Goal: Transaction & Acquisition: Purchase product/service

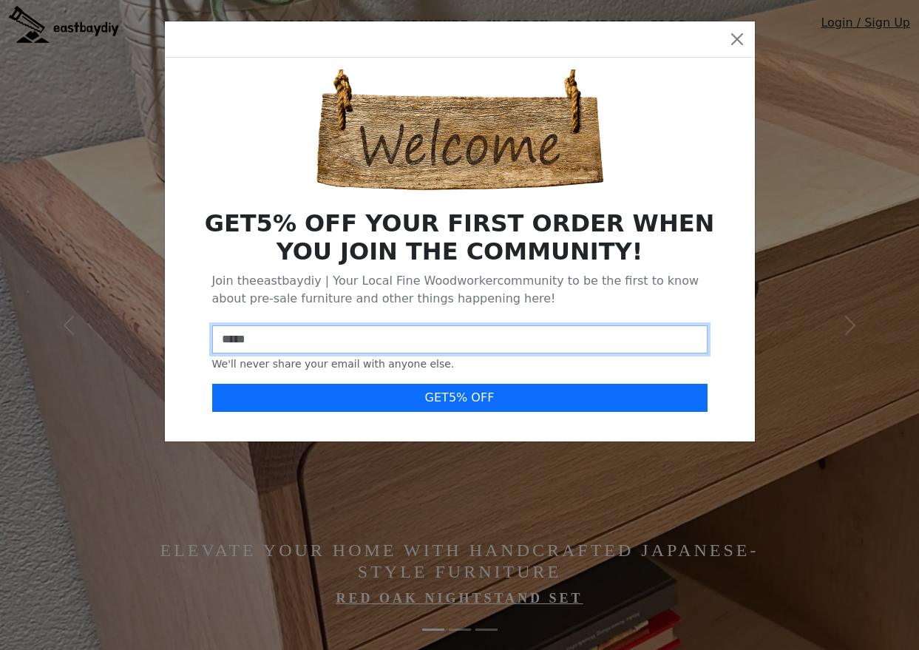
click at [327, 339] on input "email" at bounding box center [460, 339] width 496 height 28
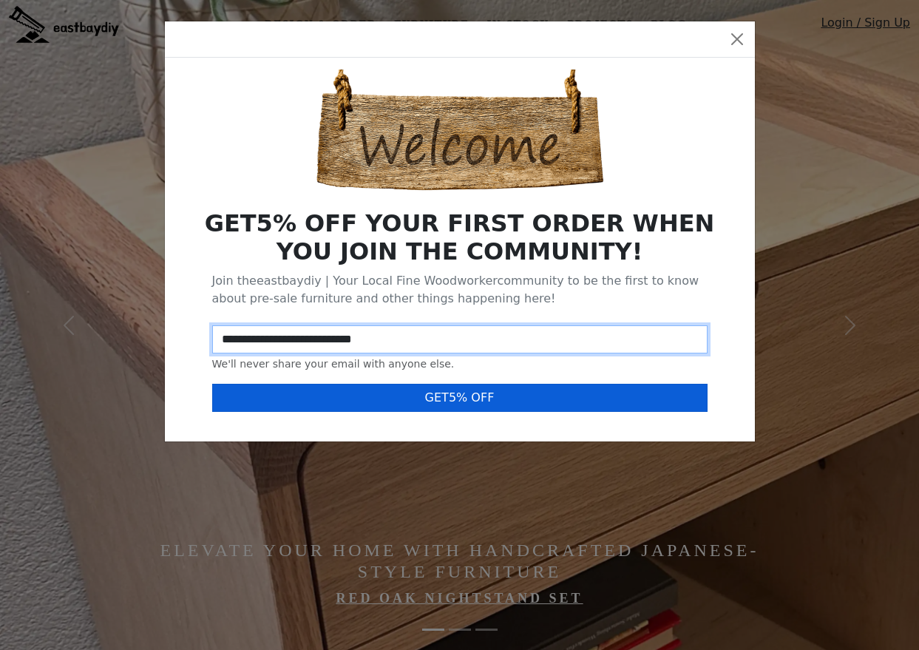
type input "**********"
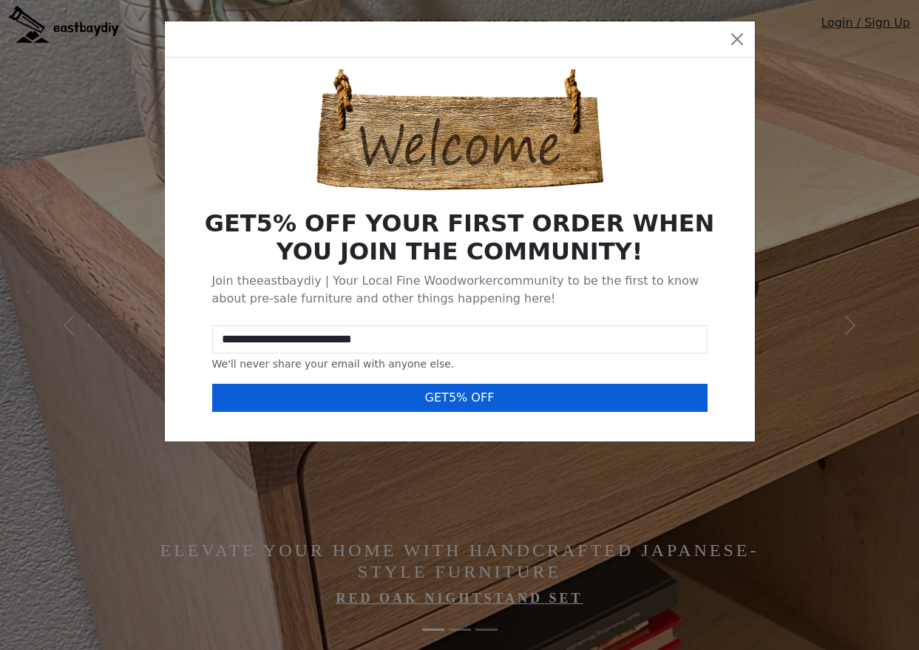
click at [442, 386] on button "GET 5 % OFF" at bounding box center [460, 398] width 496 height 28
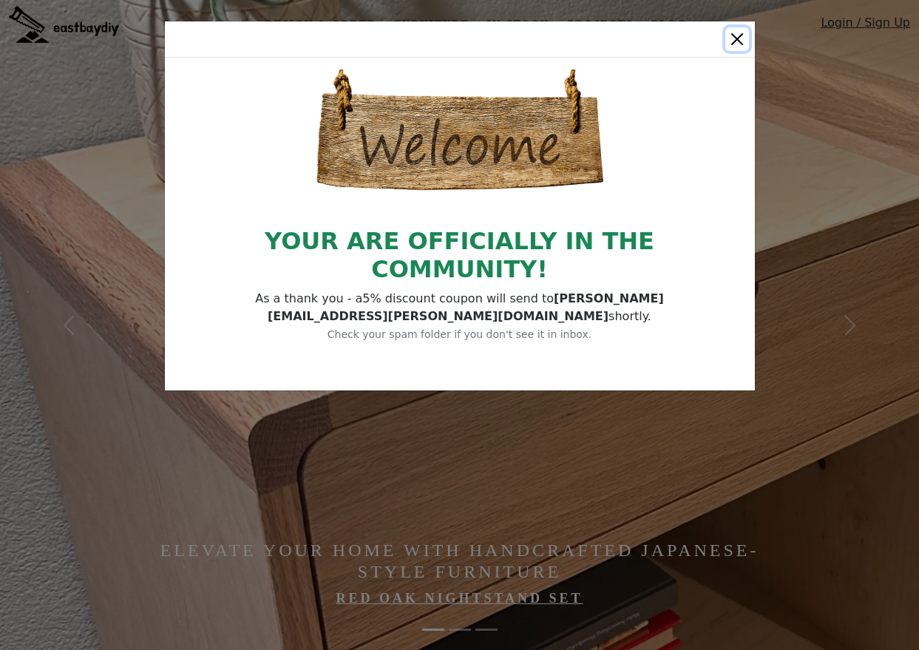
click at [735, 36] on button "Close" at bounding box center [738, 39] width 24 height 24
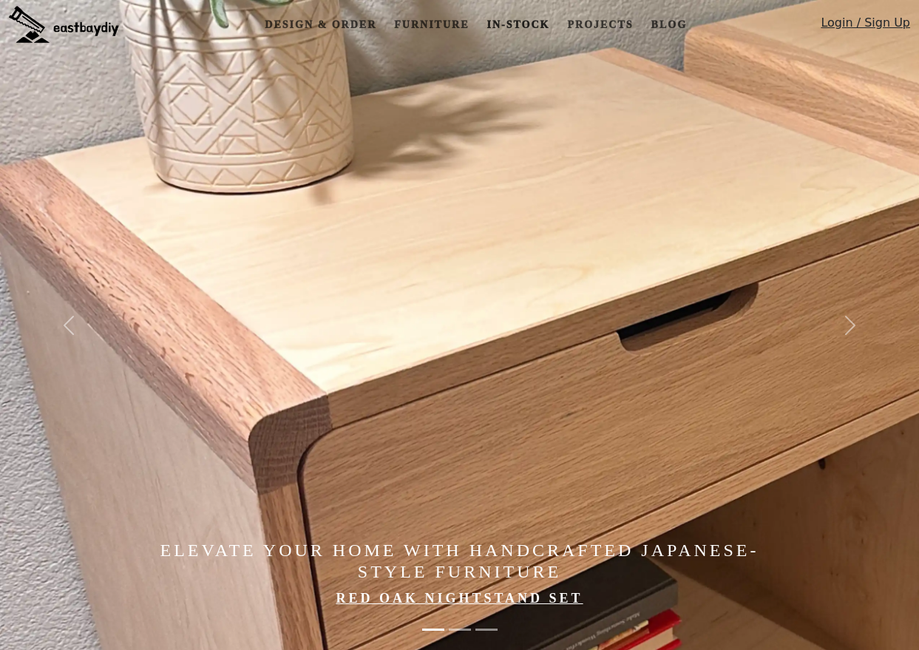
click at [507, 21] on link "In-stock" at bounding box center [518, 24] width 75 height 27
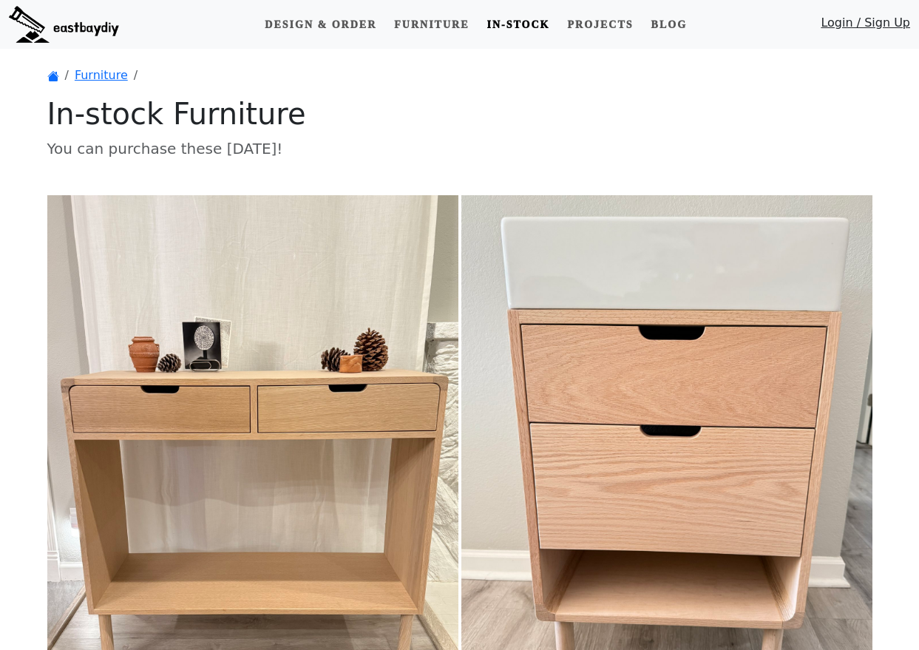
click at [507, 21] on link "In-stock" at bounding box center [518, 24] width 75 height 27
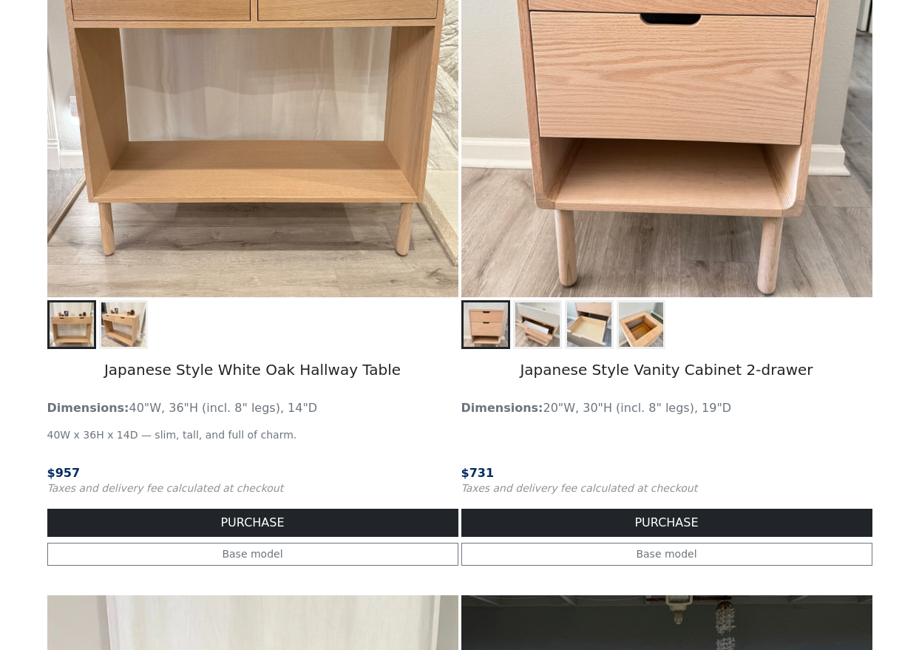
scroll to position [416, 0]
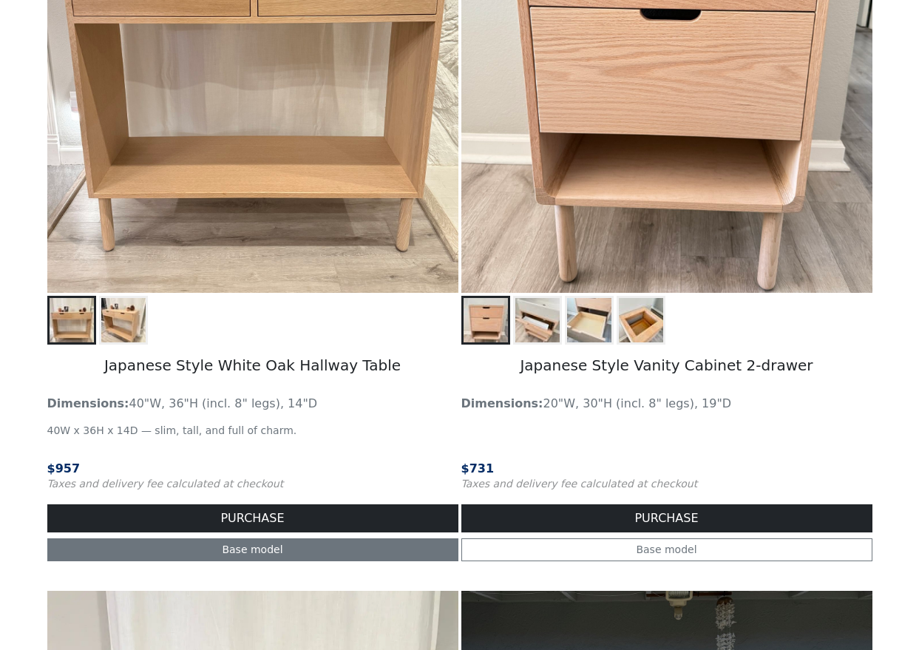
click at [270, 545] on link "Base model" at bounding box center [252, 549] width 411 height 23
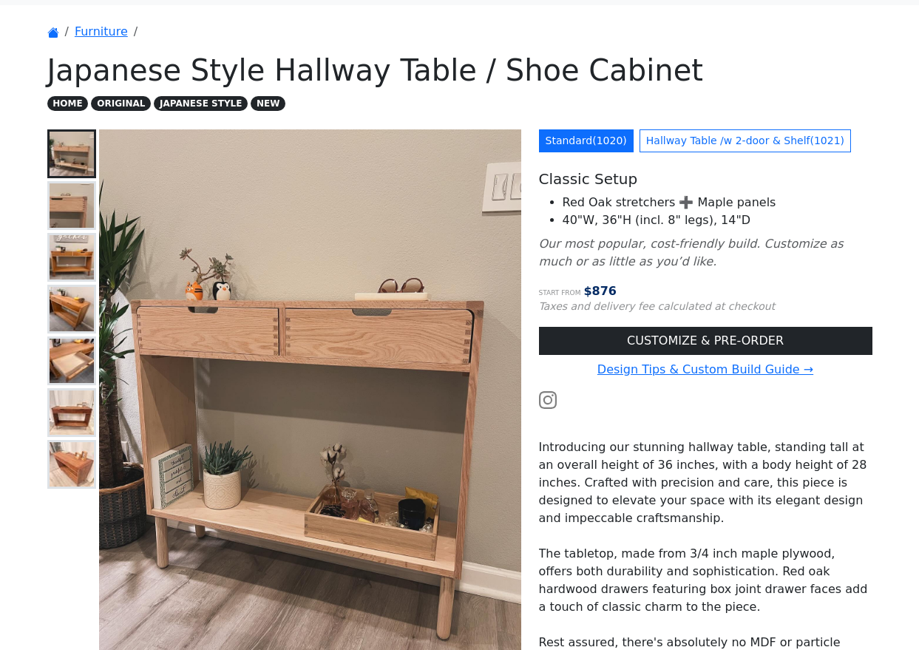
scroll to position [36, 0]
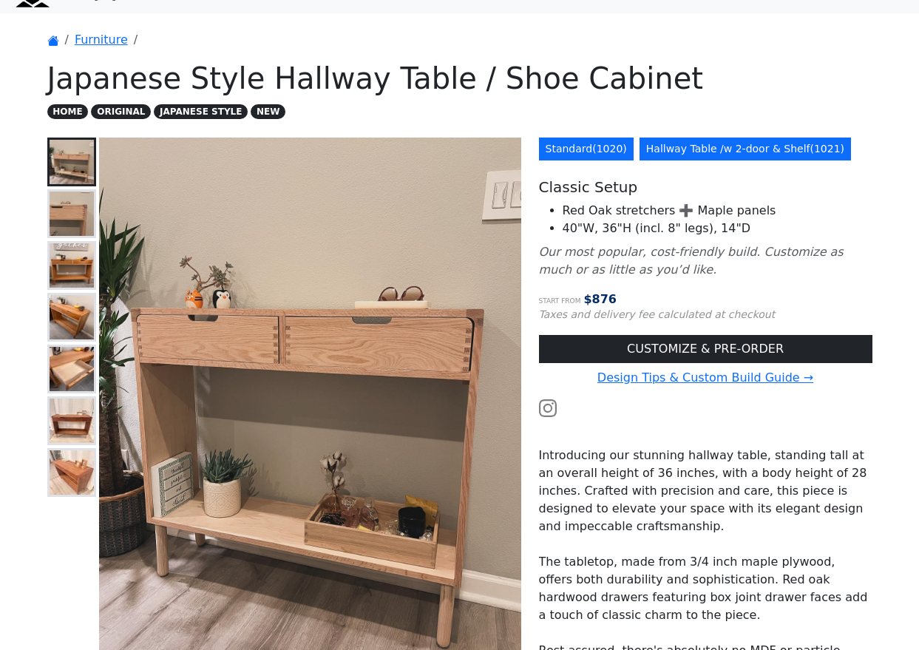
click at [681, 151] on link "Hallway Table /w 2-door & Shelf ( 1021 )" at bounding box center [746, 149] width 212 height 23
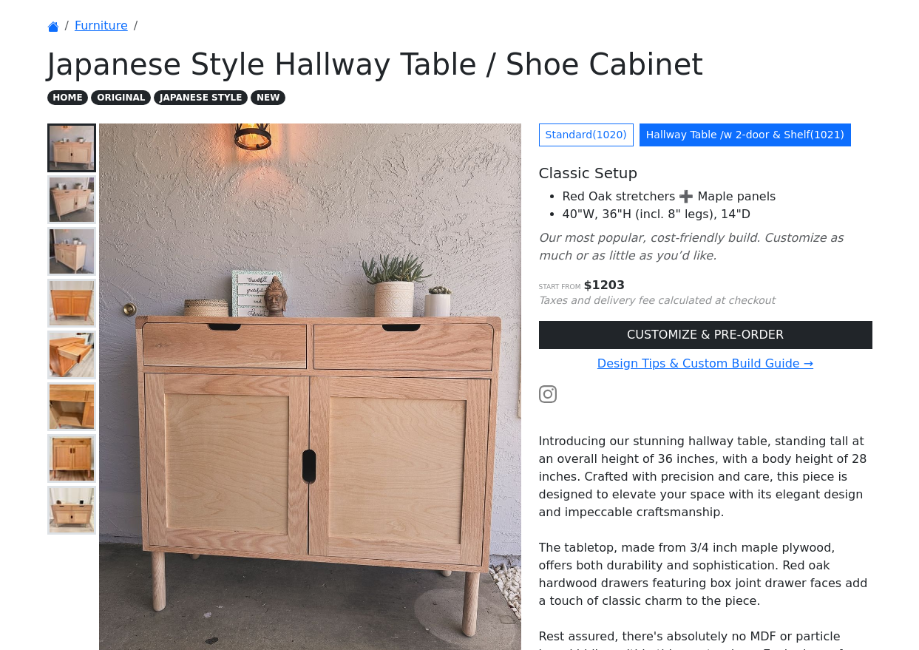
scroll to position [53, 0]
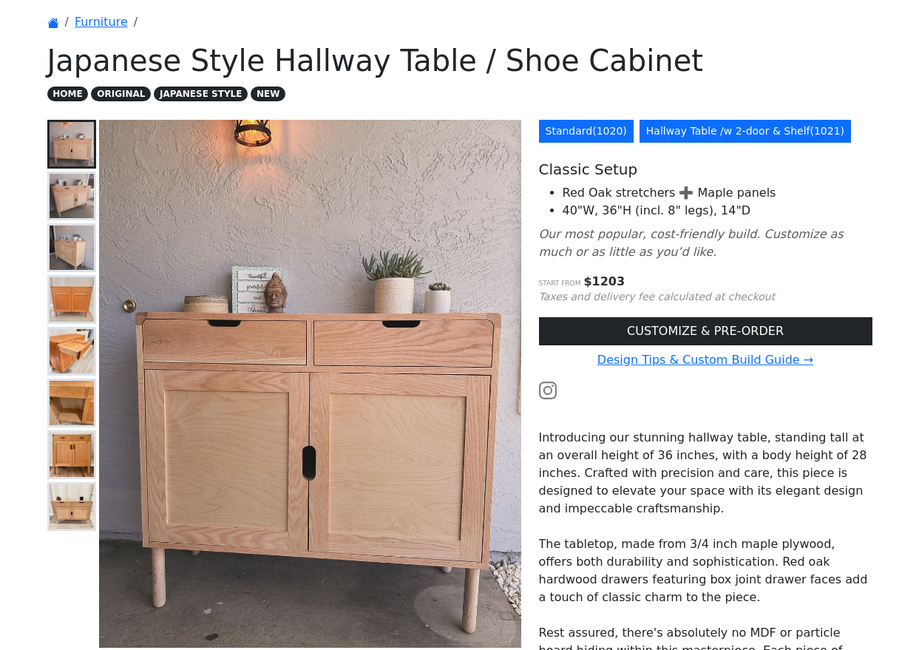
click at [615, 140] on link "Standard ( 1020 )" at bounding box center [586, 131] width 95 height 23
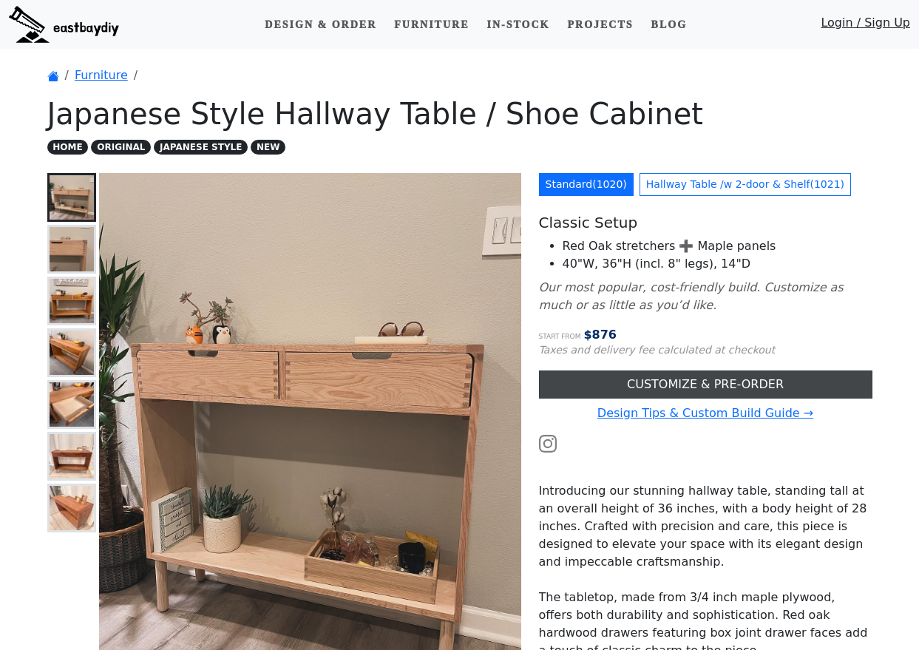
click at [658, 384] on link "CUSTOMIZE & PRE-ORDER" at bounding box center [706, 385] width 334 height 28
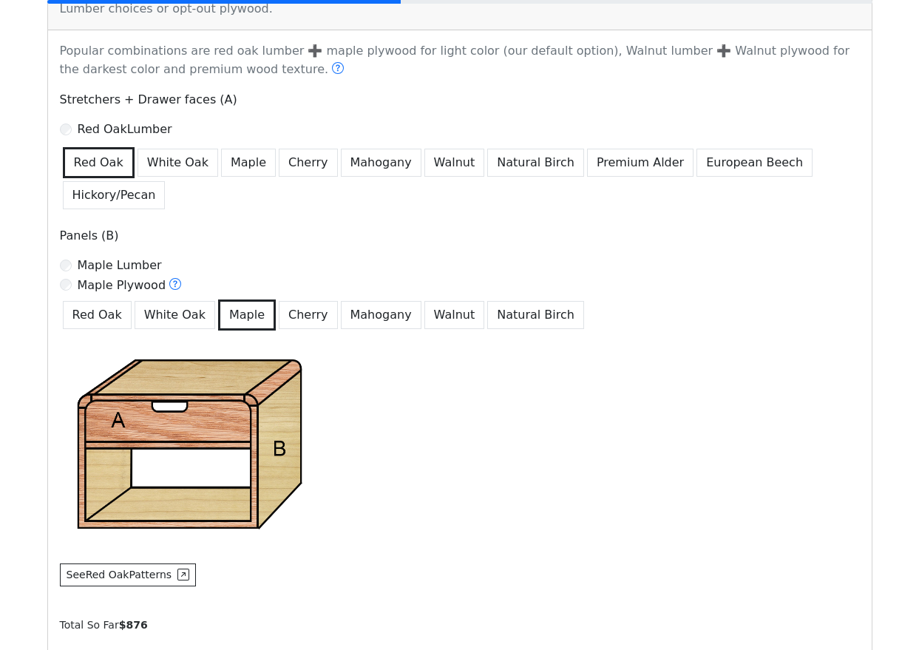
scroll to position [884, 0]
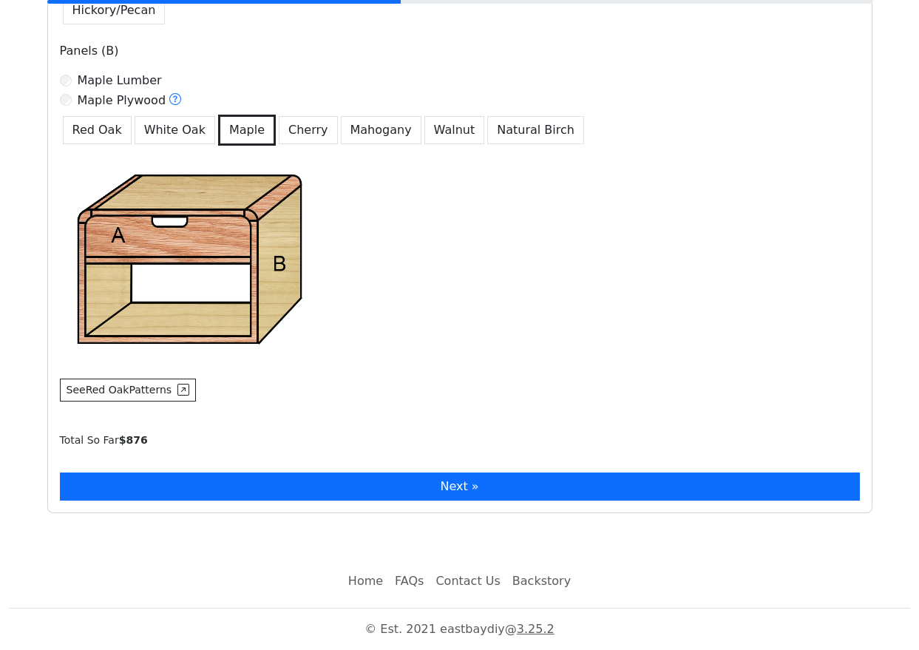
click at [392, 480] on button "Next »" at bounding box center [460, 487] width 800 height 28
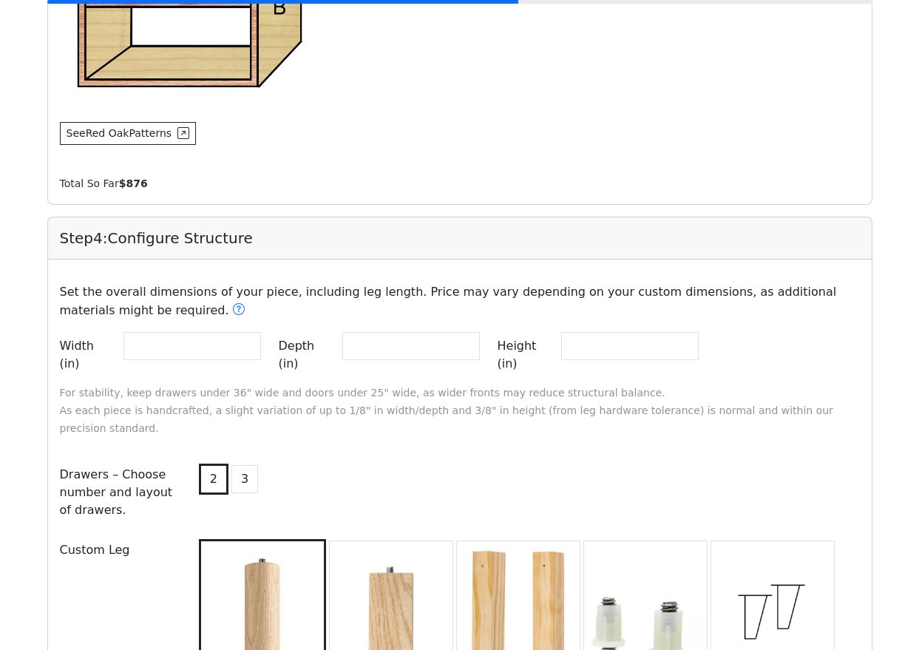
scroll to position [1133, 0]
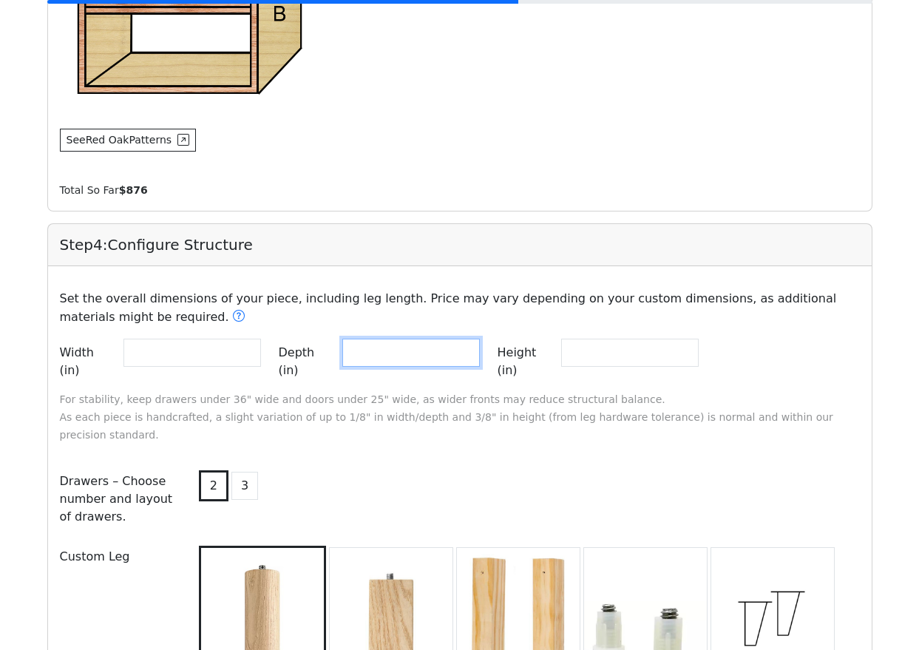
click at [397, 357] on input "**" at bounding box center [411, 353] width 138 height 28
type input "**"
click at [421, 467] on div "2 3" at bounding box center [528, 499] width 682 height 64
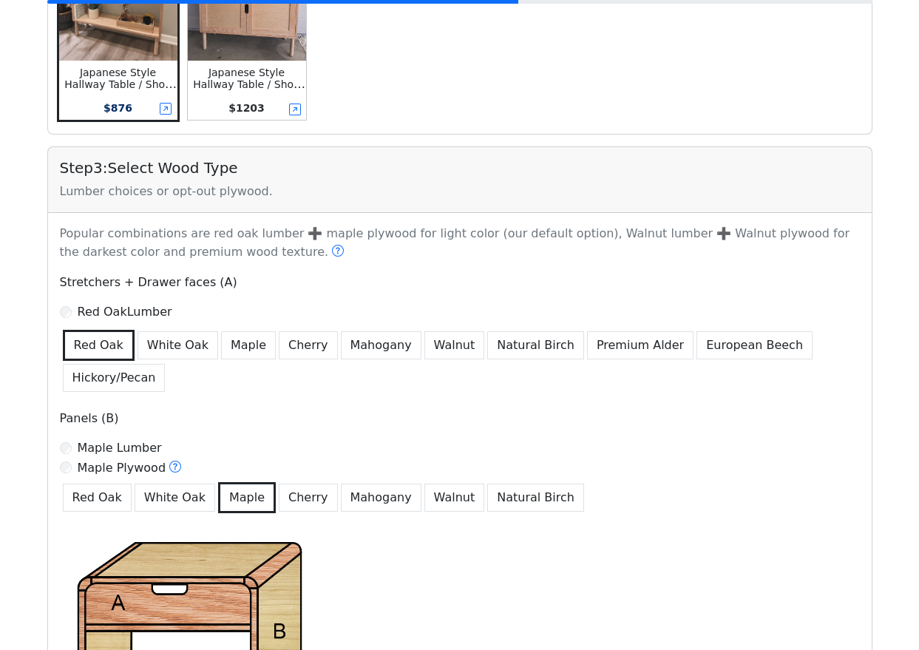
scroll to position [539, 0]
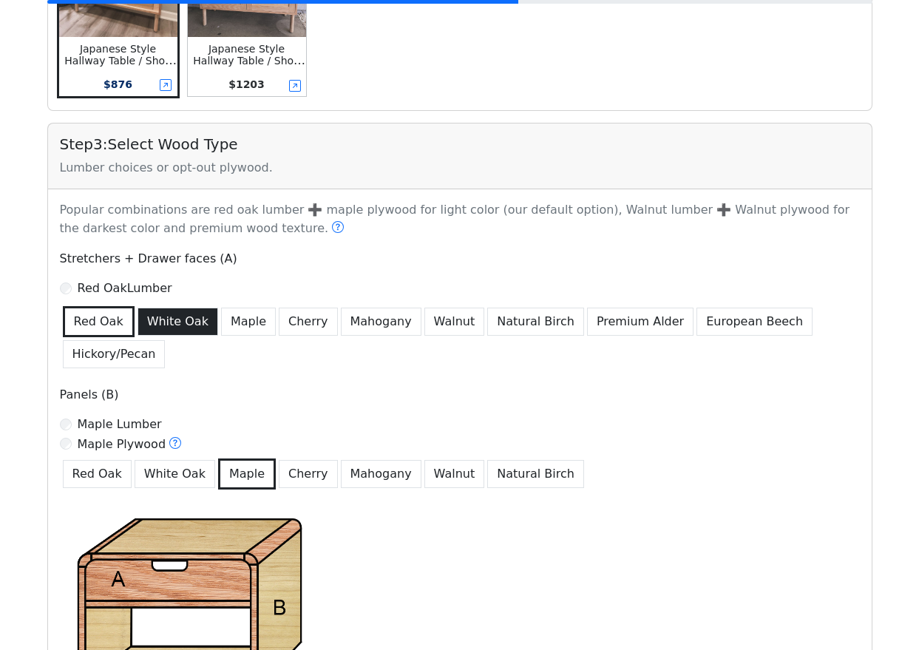
click at [188, 329] on button "White Oak" at bounding box center [178, 322] width 81 height 28
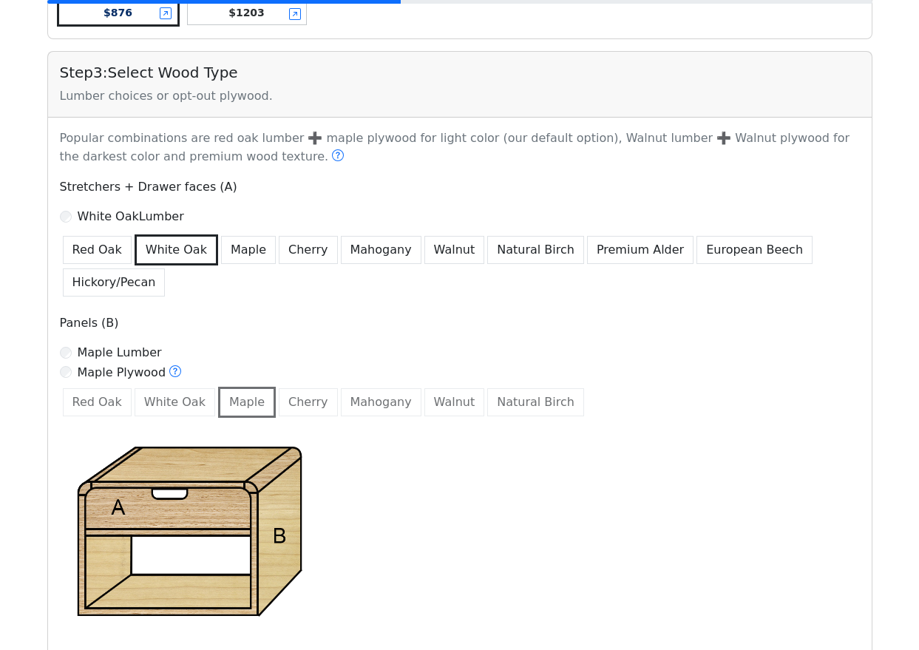
scroll to position [663, 0]
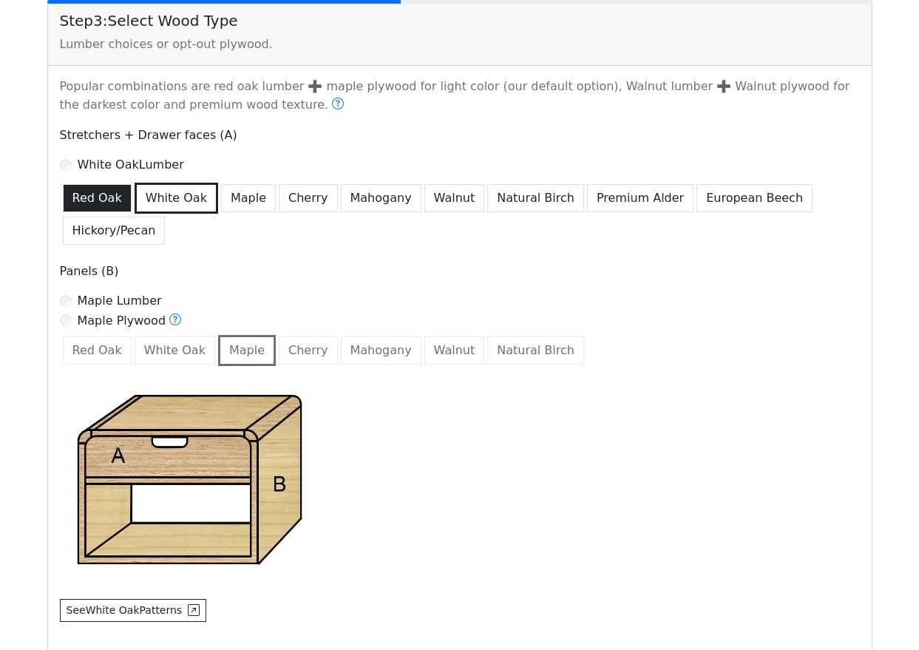
click at [104, 203] on button "Red Oak" at bounding box center [97, 198] width 69 height 28
click at [152, 197] on button "White Oak" at bounding box center [177, 198] width 84 height 31
click at [95, 202] on button "Red Oak" at bounding box center [97, 198] width 69 height 28
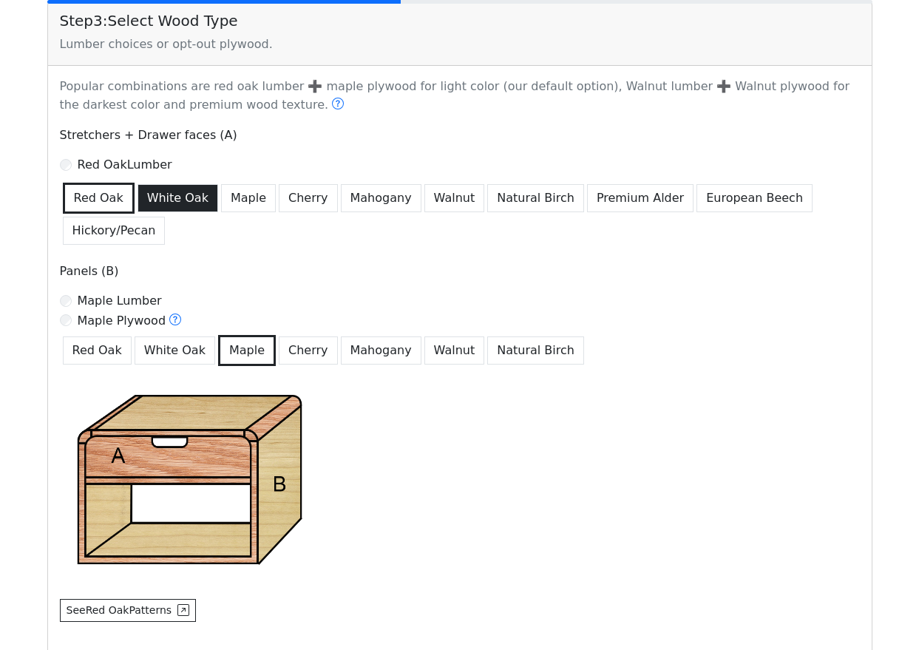
click at [160, 194] on button "White Oak" at bounding box center [178, 198] width 81 height 28
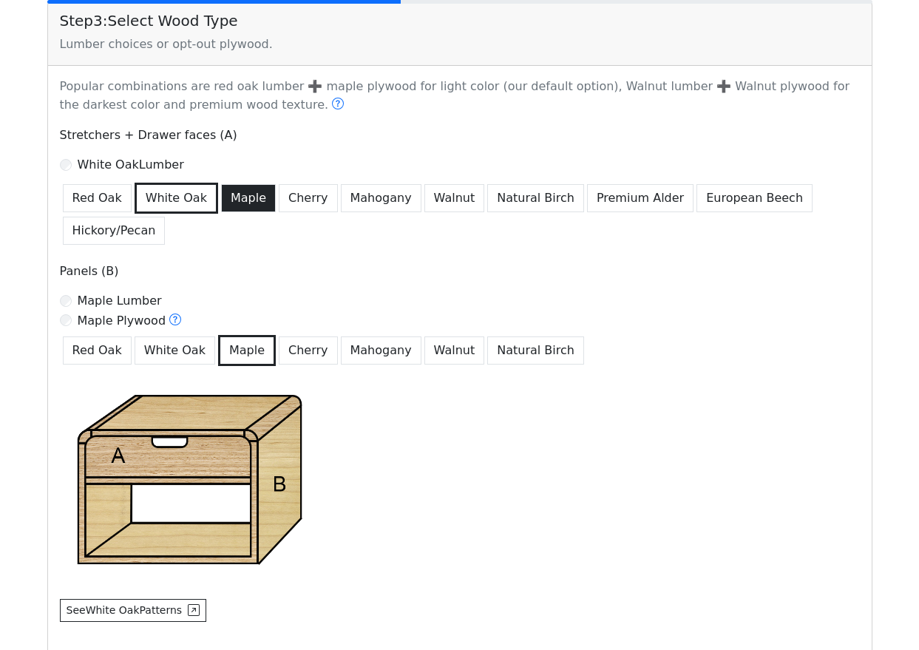
click at [232, 209] on button "Maple" at bounding box center [248, 198] width 55 height 28
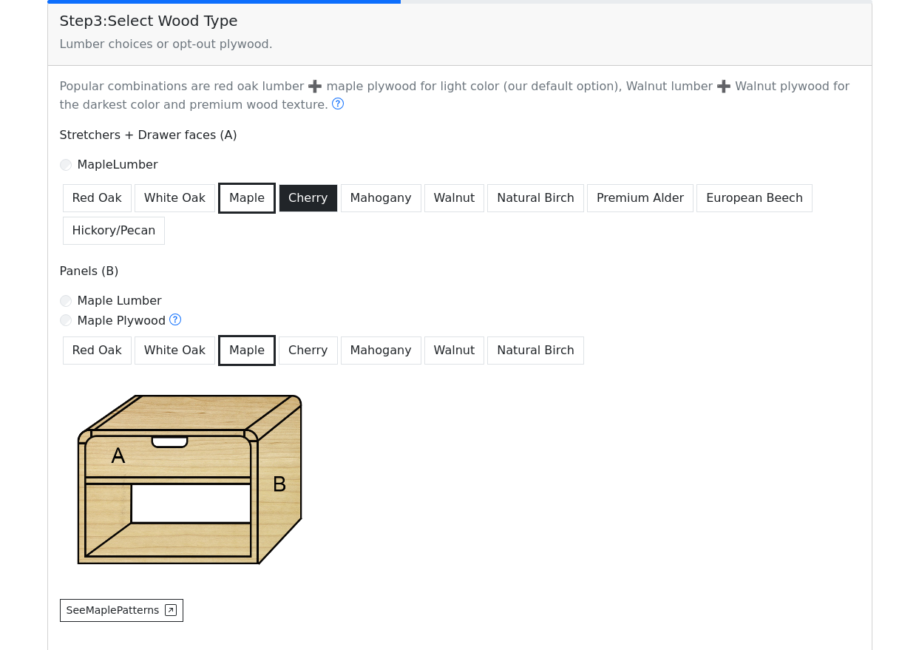
click at [288, 196] on button "Cherry" at bounding box center [308, 198] width 59 height 28
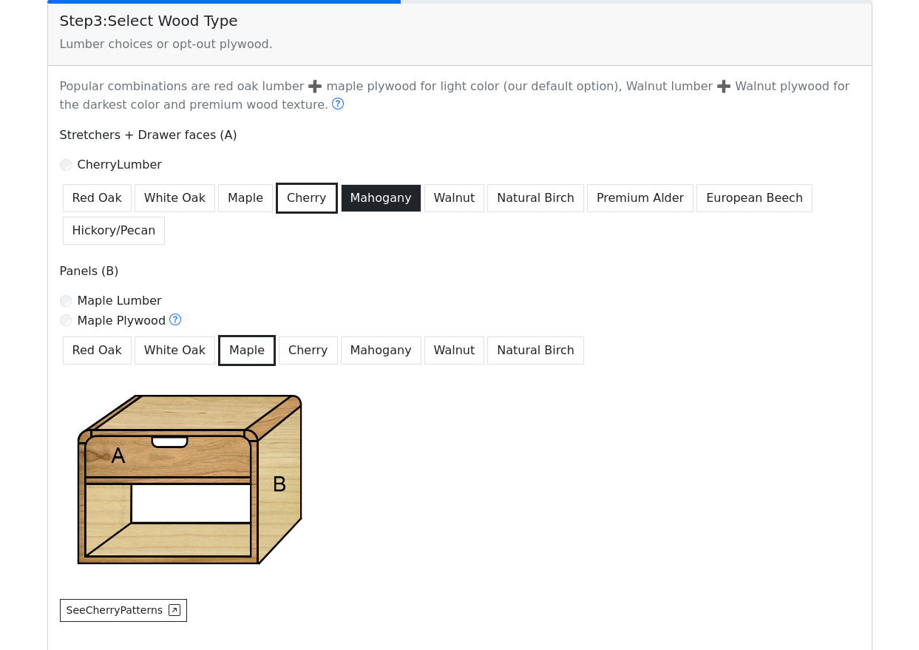
click at [350, 206] on button "Mahogany" at bounding box center [381, 198] width 81 height 28
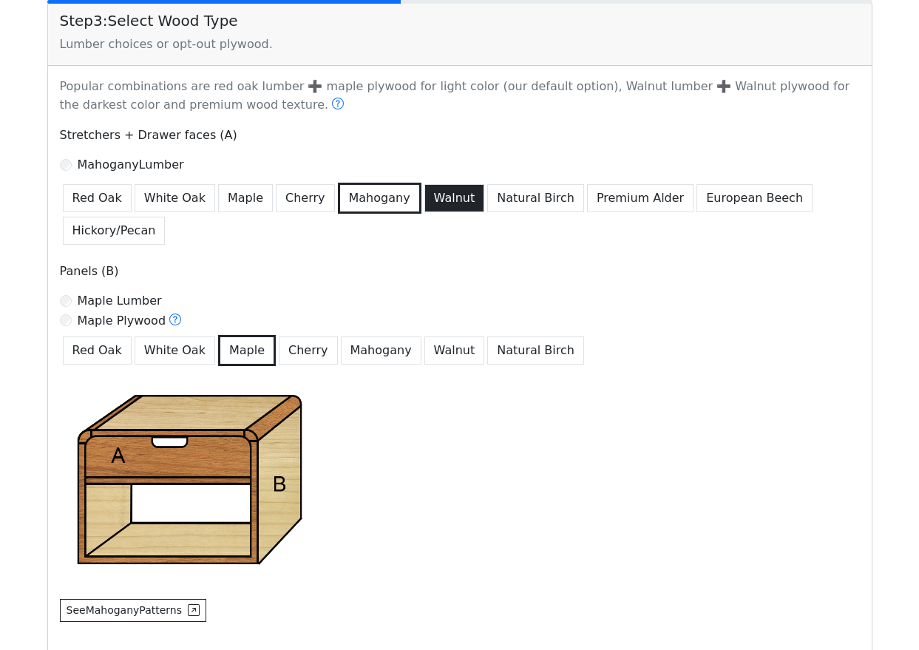
click at [446, 196] on button "Walnut" at bounding box center [455, 198] width 61 height 28
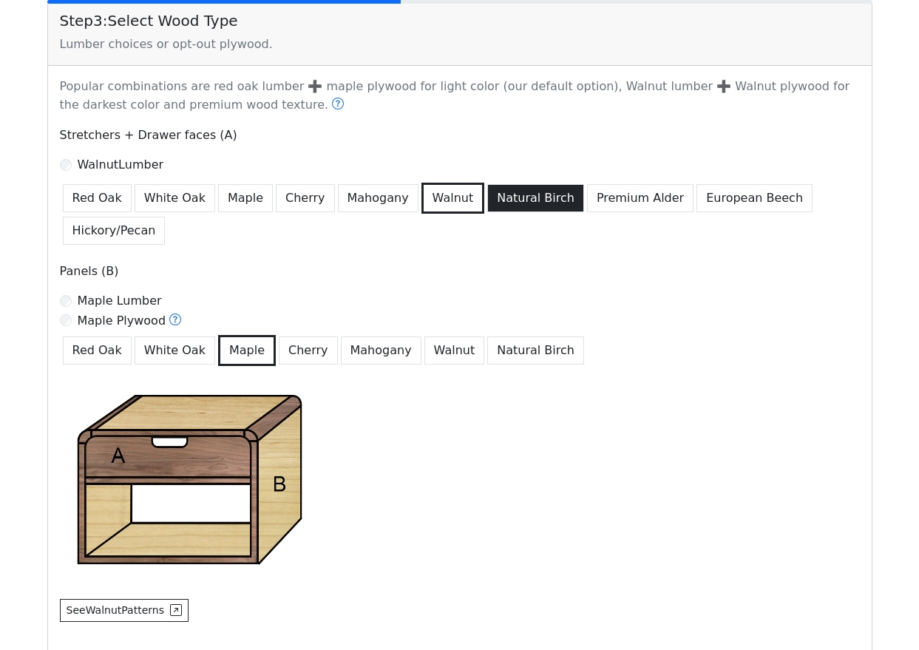
click at [510, 199] on button "Natural Birch" at bounding box center [535, 198] width 97 height 28
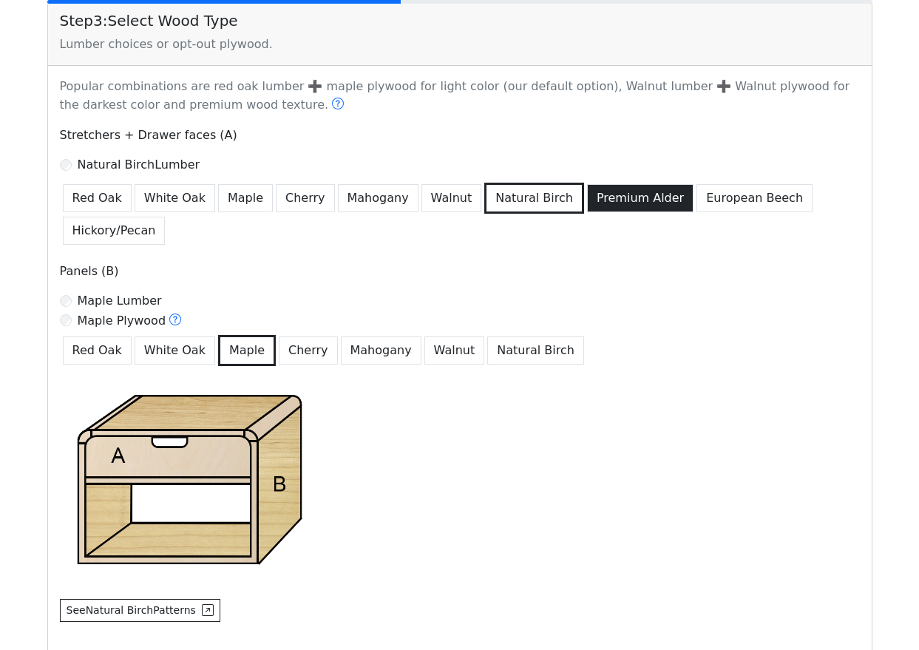
click at [587, 205] on button "Premium Alder" at bounding box center [640, 198] width 107 height 28
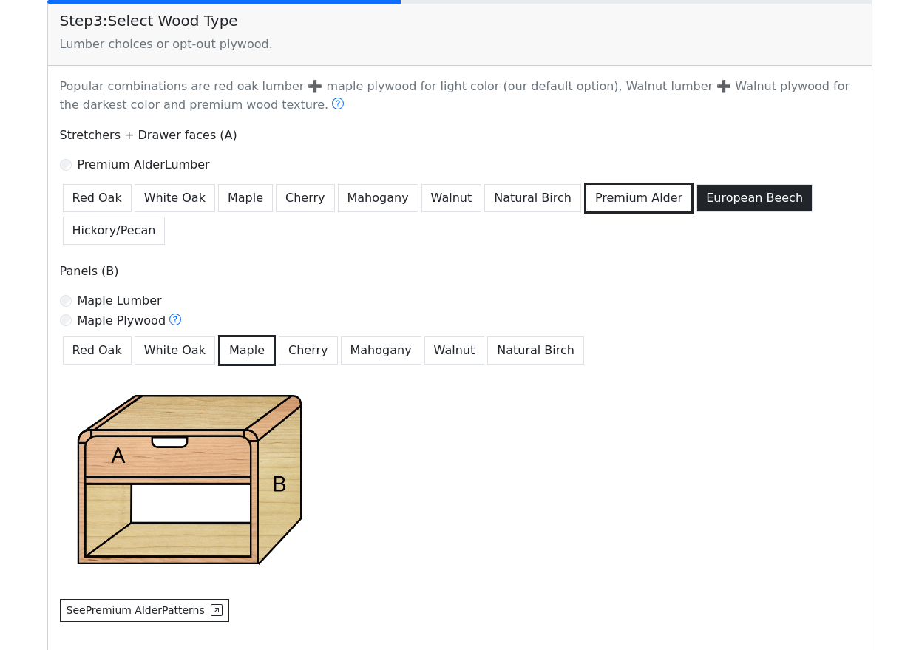
click at [700, 205] on button "European Beech" at bounding box center [755, 198] width 116 height 28
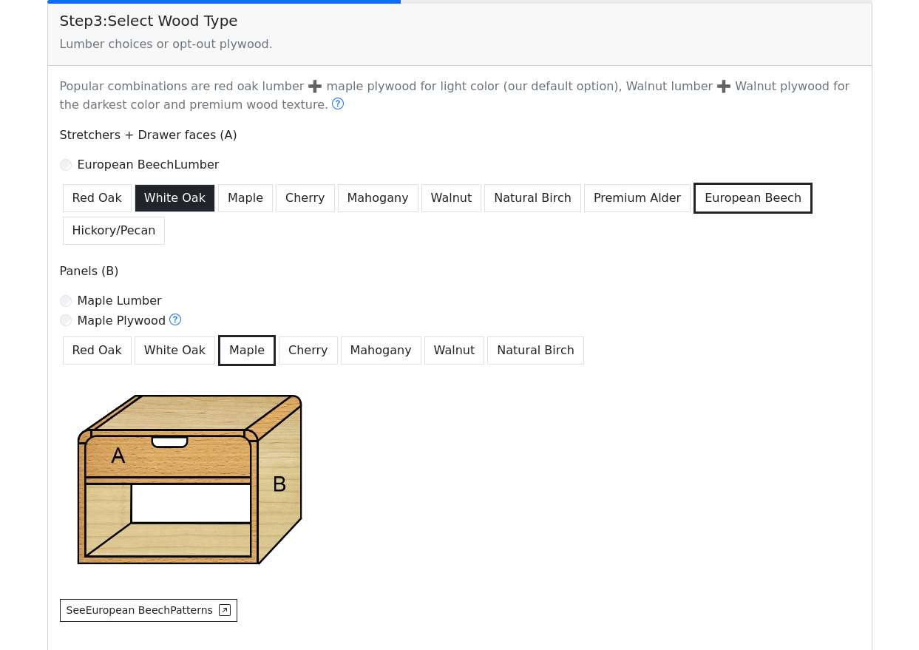
click at [184, 206] on button "White Oak" at bounding box center [175, 198] width 81 height 28
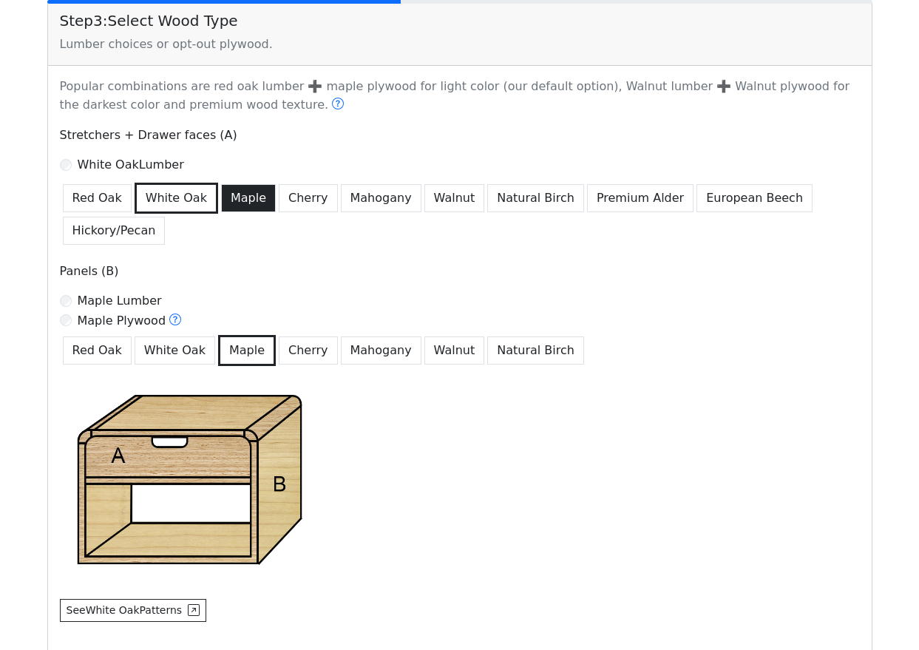
click at [240, 200] on button "Maple" at bounding box center [248, 198] width 55 height 28
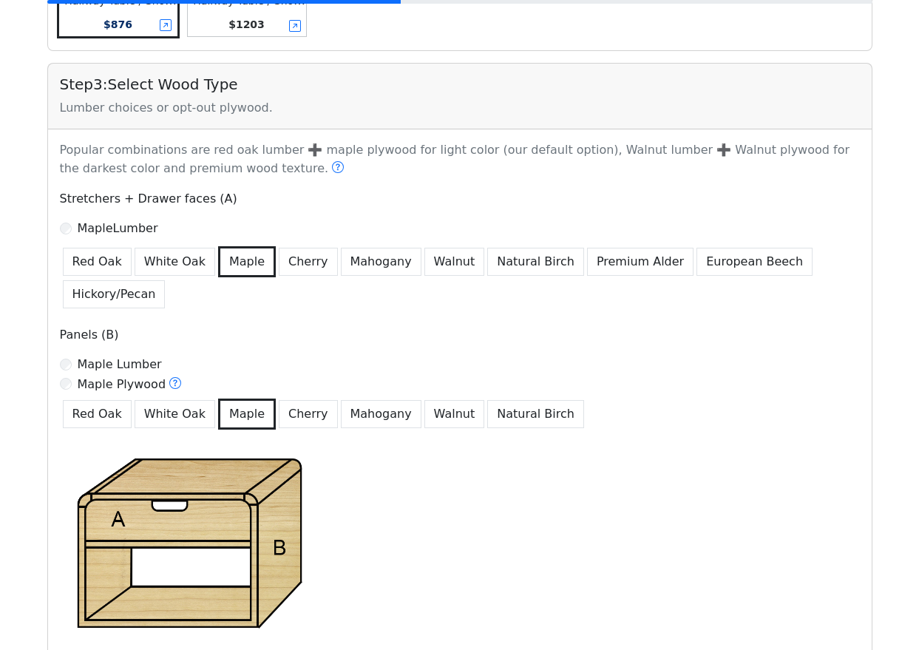
scroll to position [601, 0]
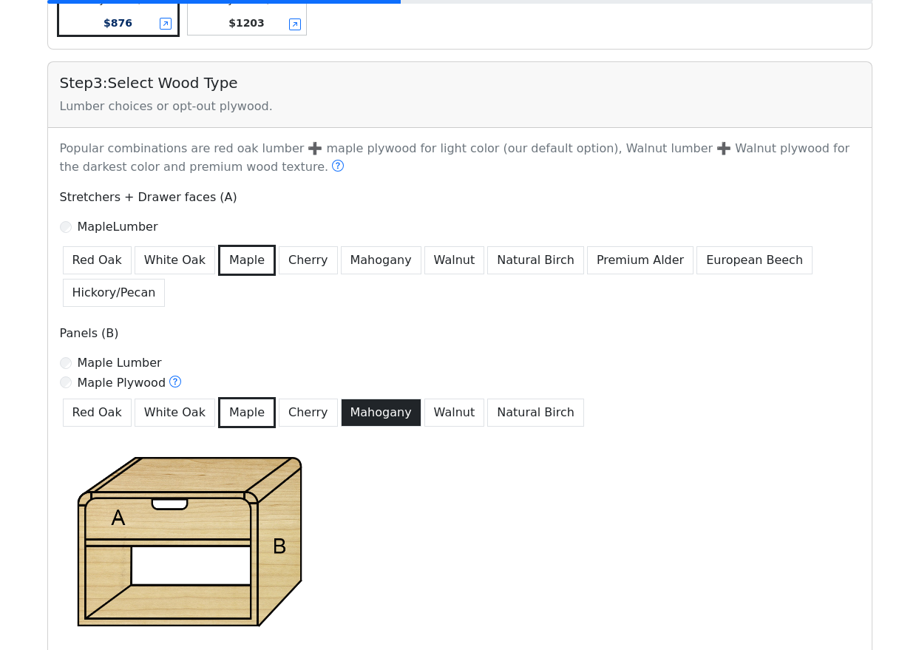
click at [359, 410] on button "Mahogany" at bounding box center [381, 413] width 81 height 28
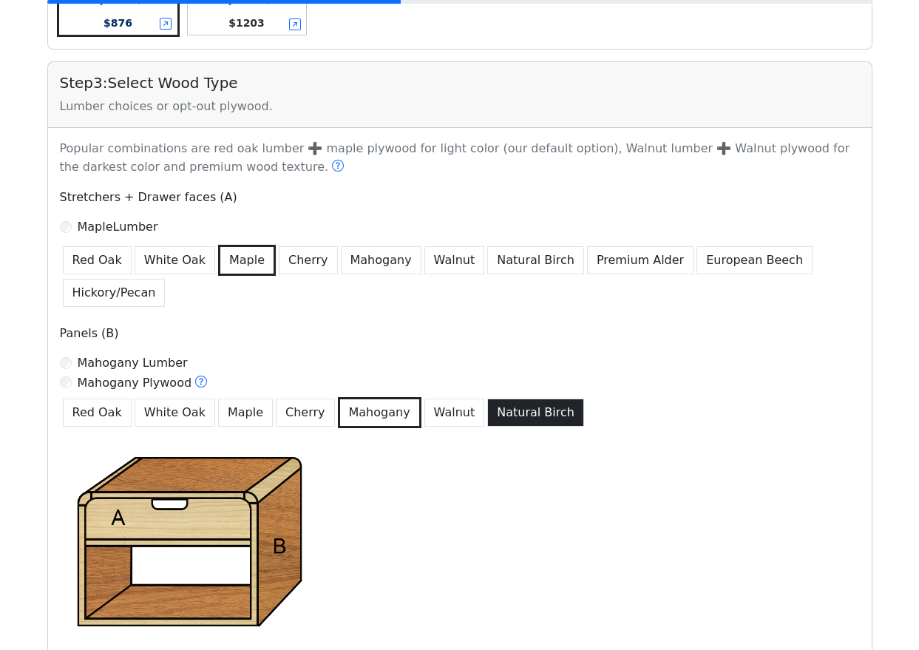
click at [487, 407] on button "Natural Birch" at bounding box center [535, 413] width 97 height 28
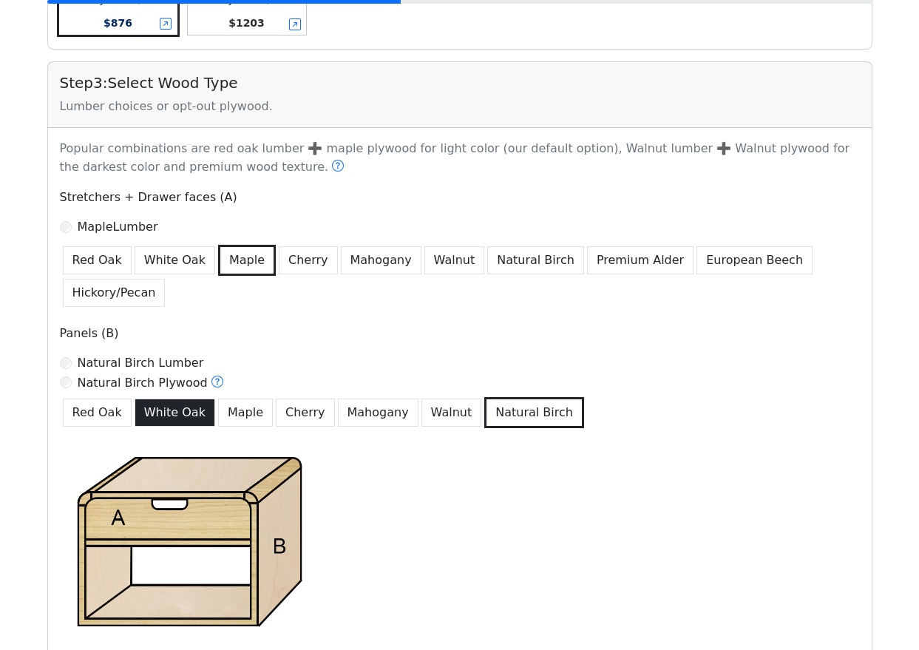
click at [182, 419] on button "White Oak" at bounding box center [175, 413] width 81 height 28
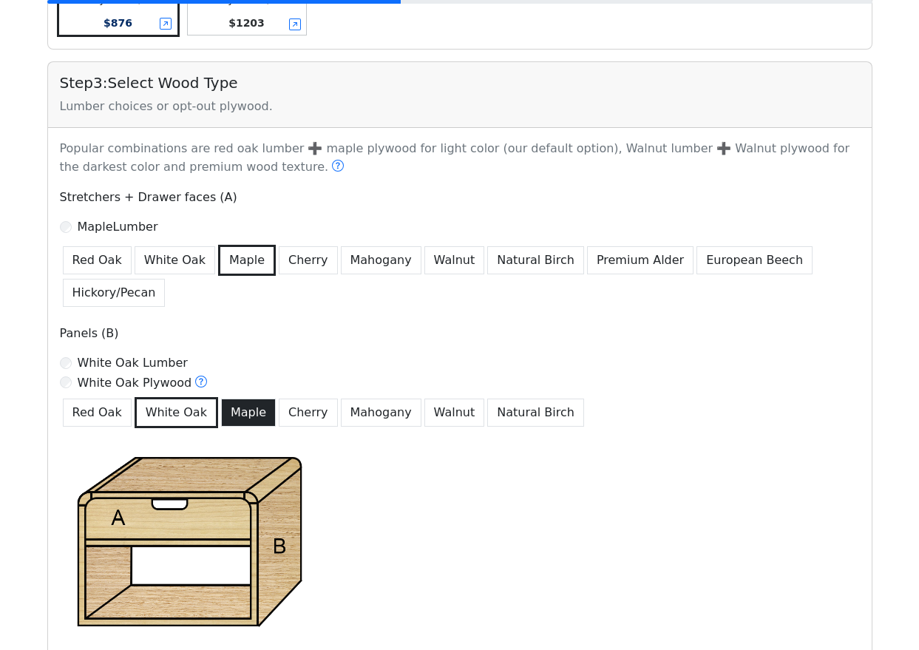
click at [239, 413] on button "Maple" at bounding box center [248, 413] width 55 height 28
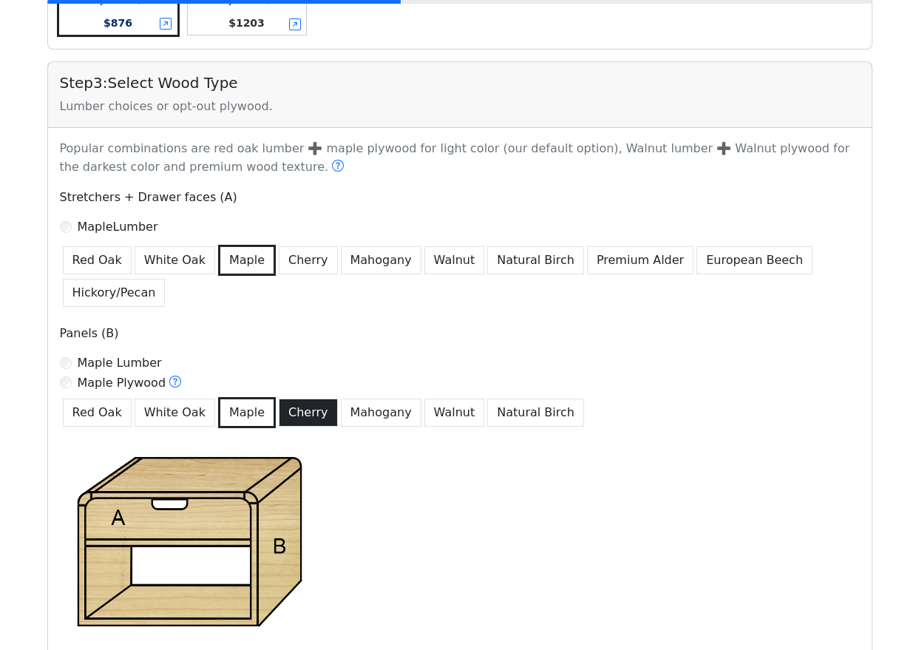
click at [285, 414] on button "Cherry" at bounding box center [308, 413] width 59 height 28
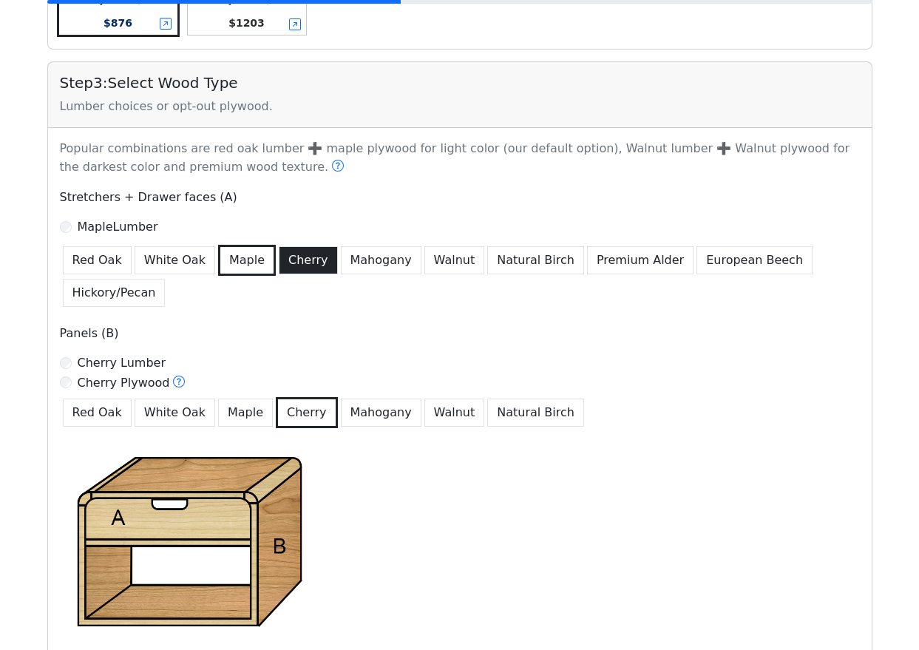
click at [285, 257] on button "Cherry" at bounding box center [308, 260] width 59 height 28
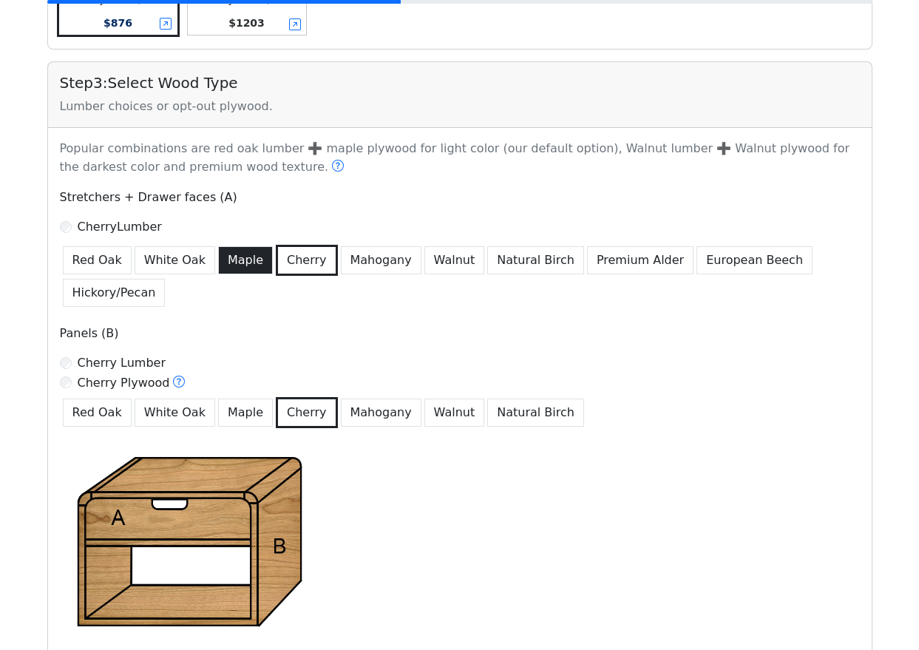
click at [246, 267] on button "Maple" at bounding box center [245, 260] width 55 height 28
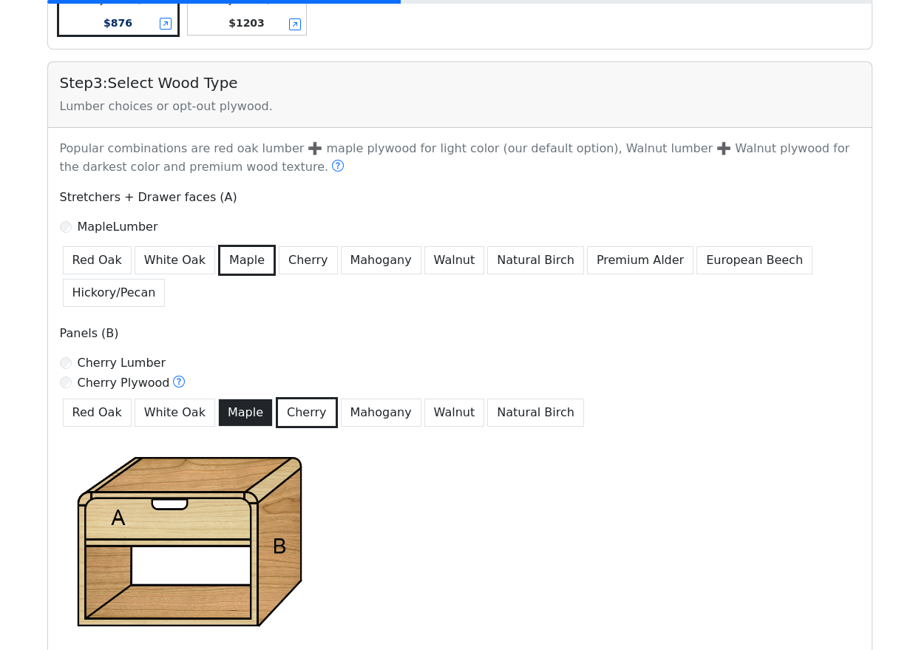
click at [245, 424] on button "Maple" at bounding box center [245, 413] width 55 height 28
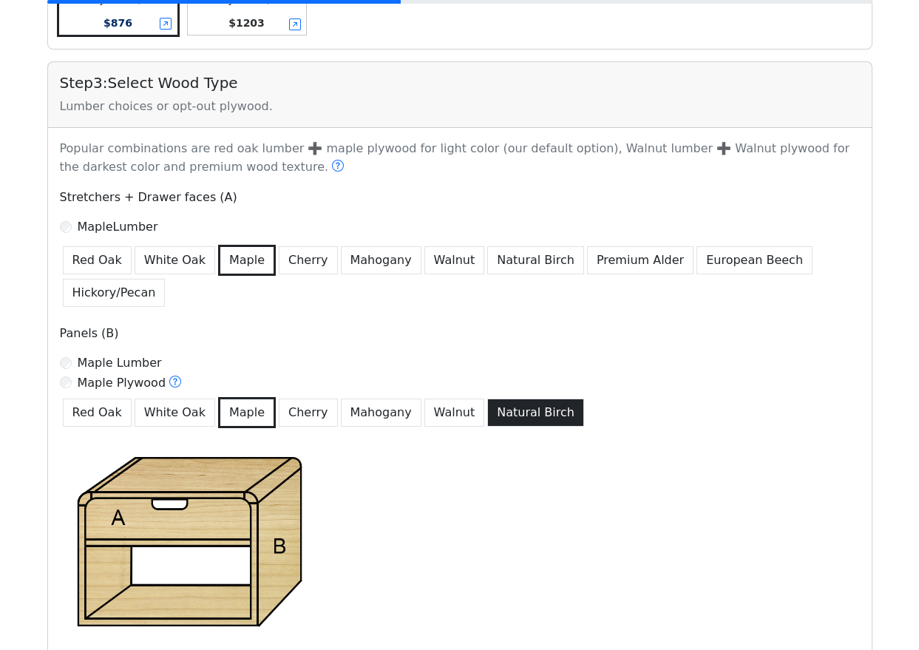
click at [502, 413] on button "Natural Birch" at bounding box center [535, 413] width 97 height 28
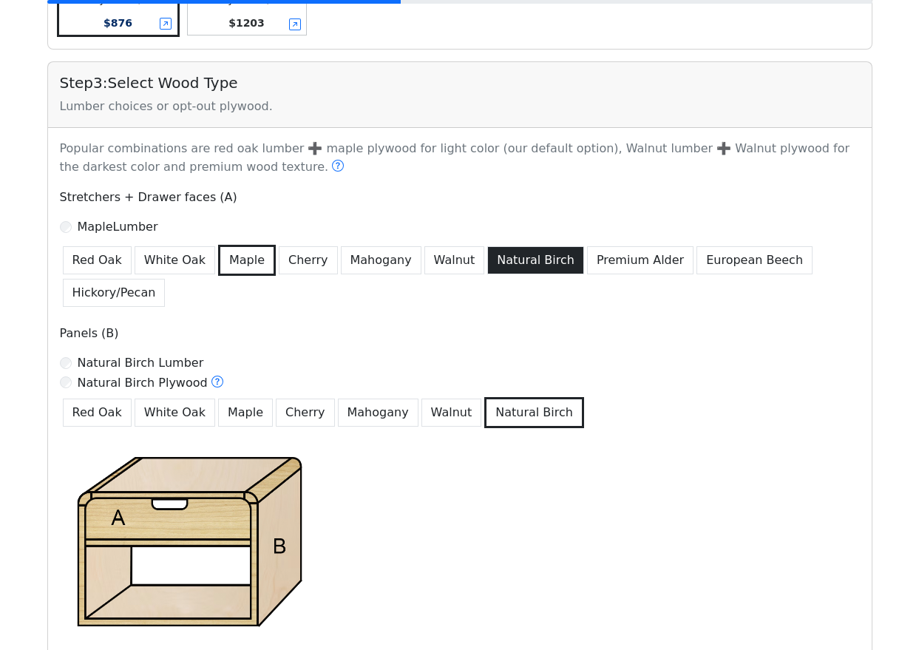
click at [487, 264] on button "Natural Birch" at bounding box center [535, 260] width 97 height 28
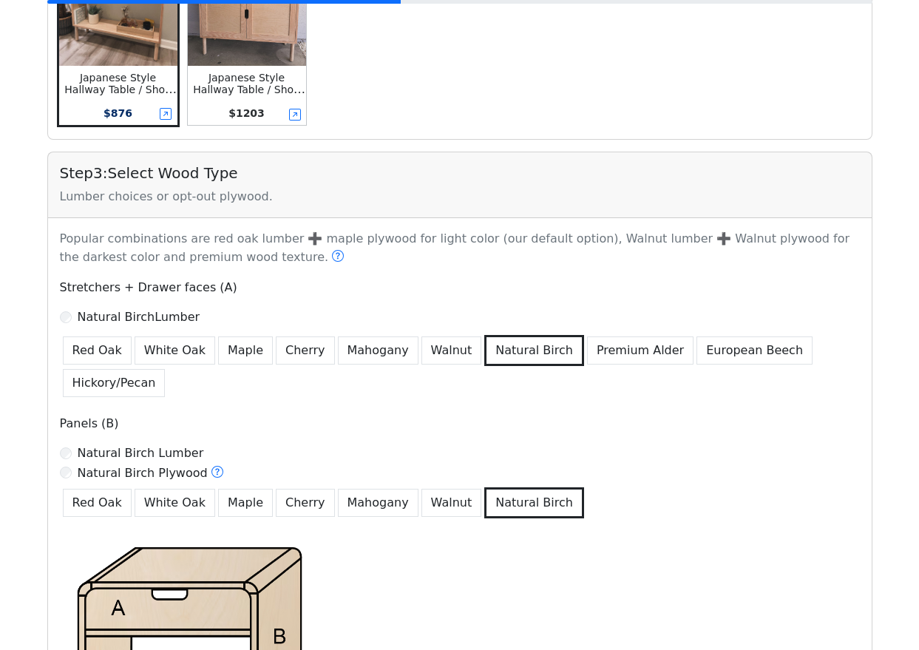
scroll to position [536, 0]
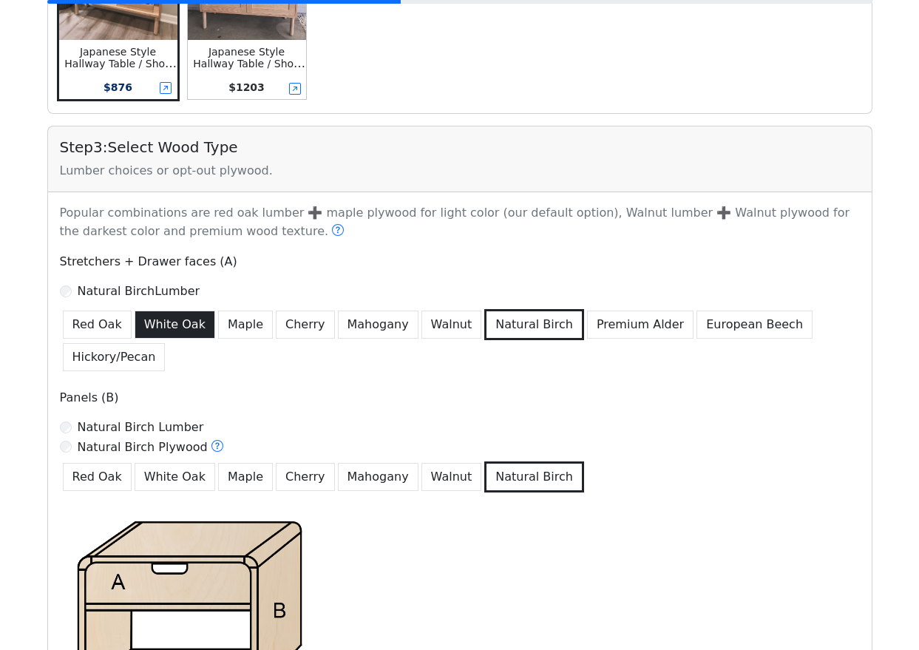
click at [179, 323] on button "White Oak" at bounding box center [175, 325] width 81 height 28
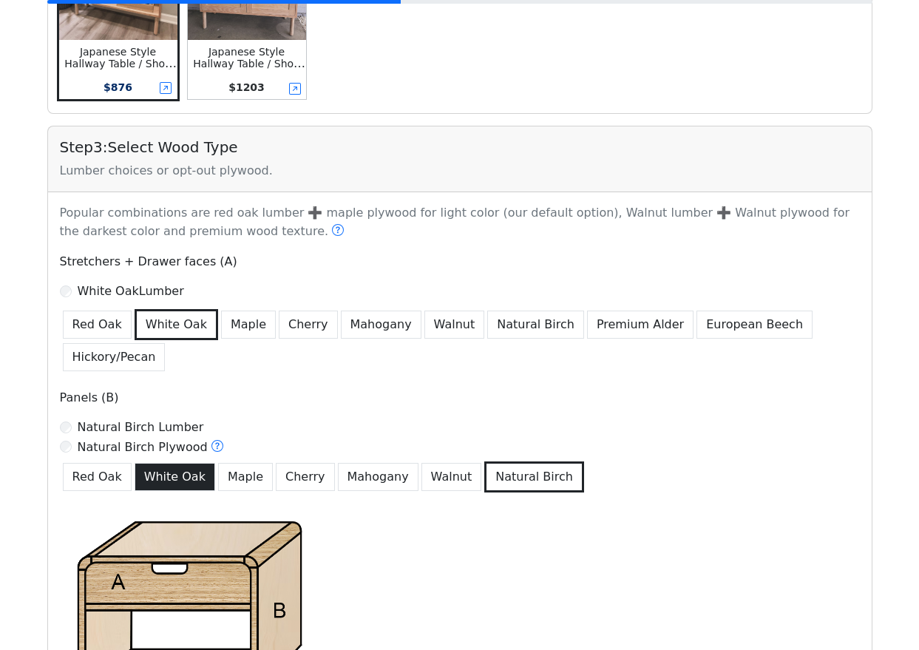
click at [182, 475] on button "White Oak" at bounding box center [175, 477] width 81 height 28
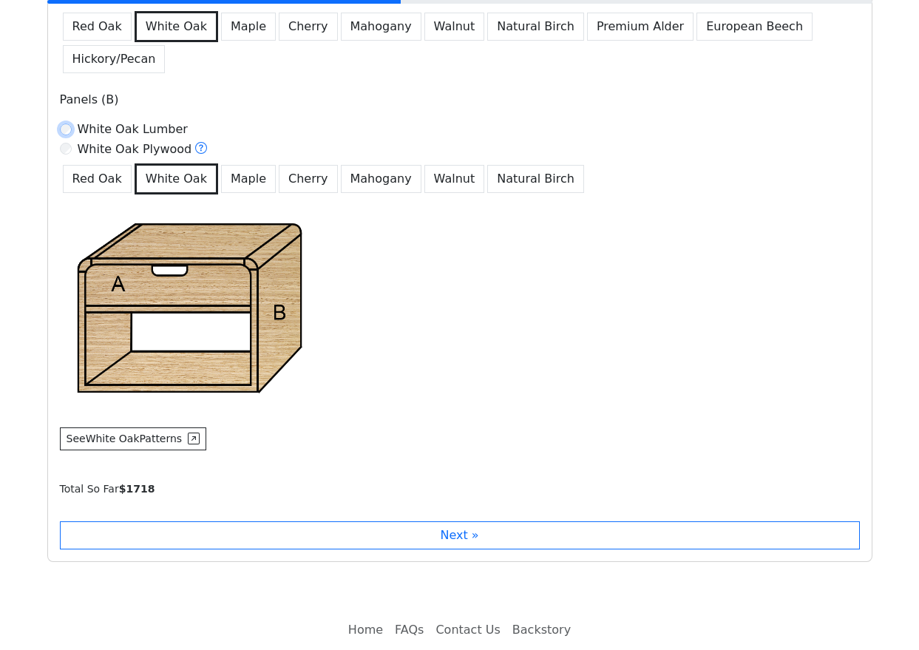
scroll to position [837, 0]
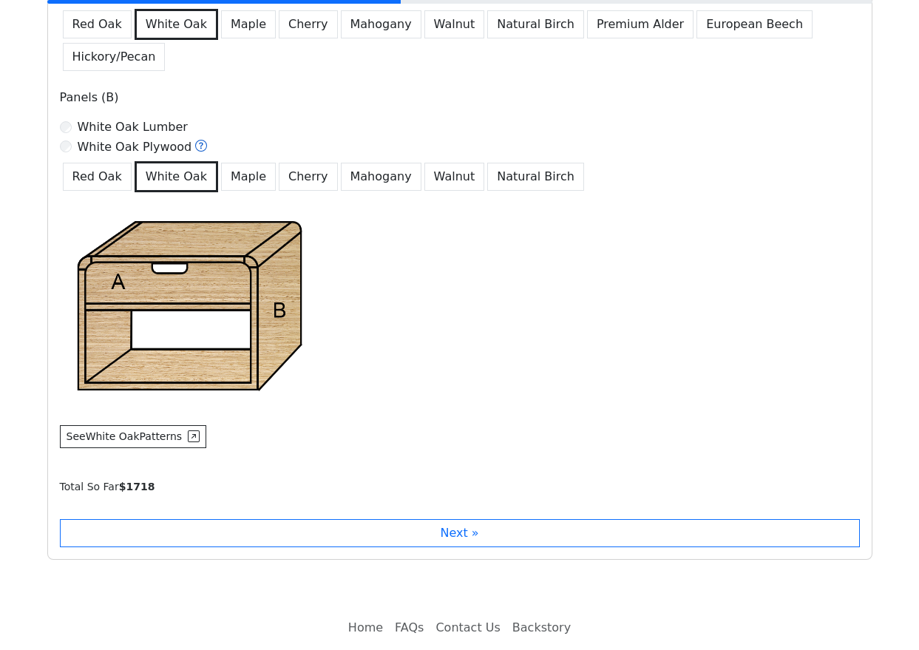
click at [195, 151] on icon at bounding box center [201, 146] width 12 height 12
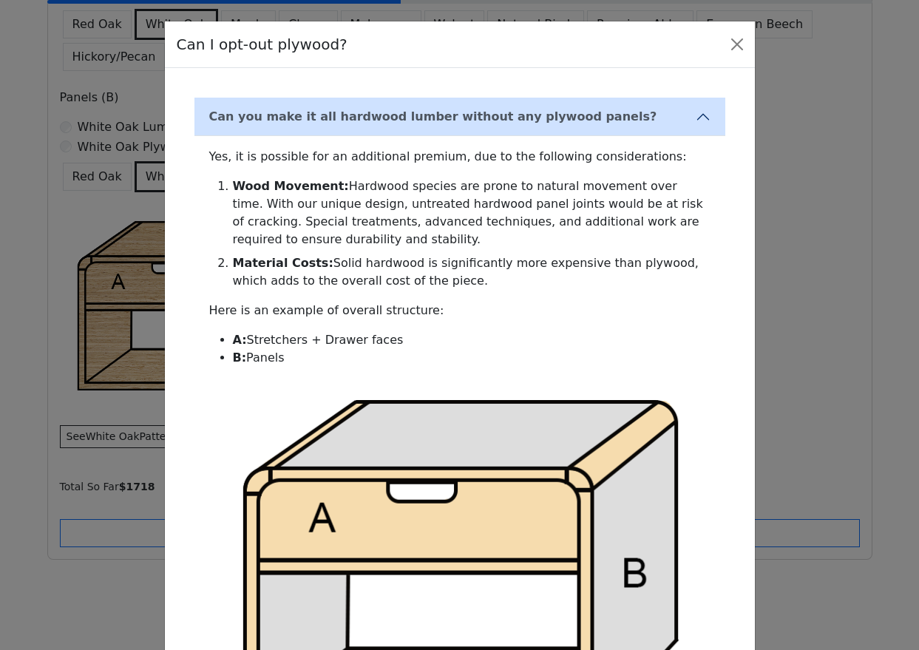
click at [138, 146] on div "Can I opt-out plywood? Can you make it all hardwood lumber without any plywood …" at bounding box center [459, 325] width 919 height 650
click at [66, 147] on div "Can I opt-out plywood? Can you make it all hardwood lumber without any plywood …" at bounding box center [459, 325] width 919 height 650
click at [734, 41] on button "Close" at bounding box center [738, 45] width 24 height 24
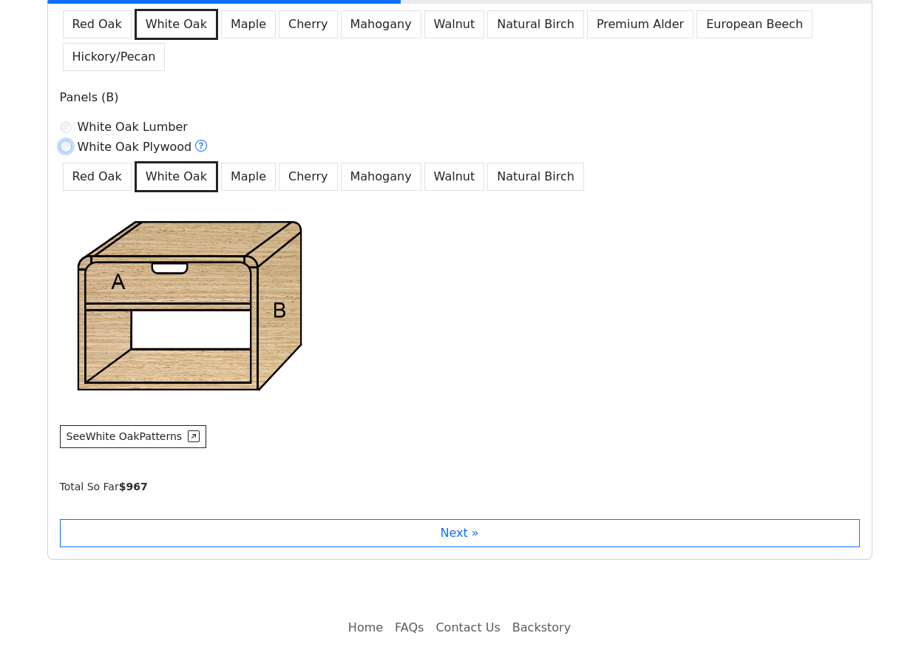
scroll to position [884, 0]
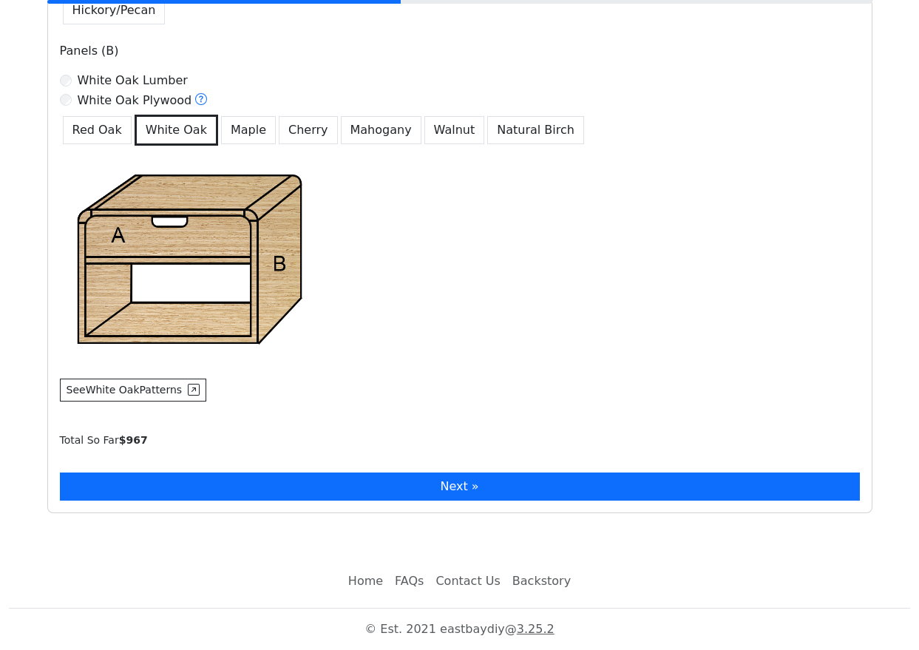
click at [405, 478] on button "Next »" at bounding box center [460, 487] width 800 height 28
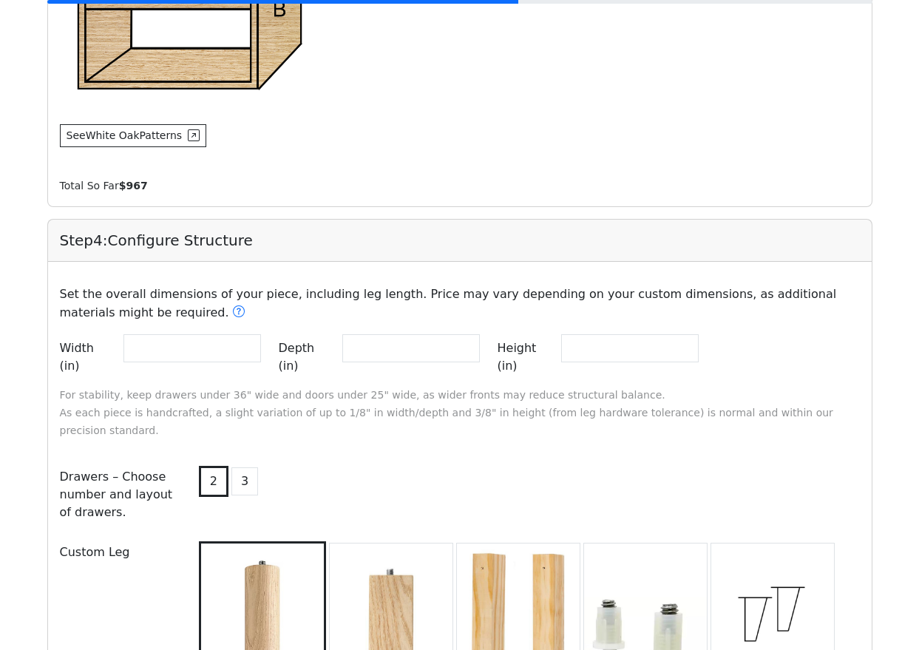
scroll to position [1211, 0]
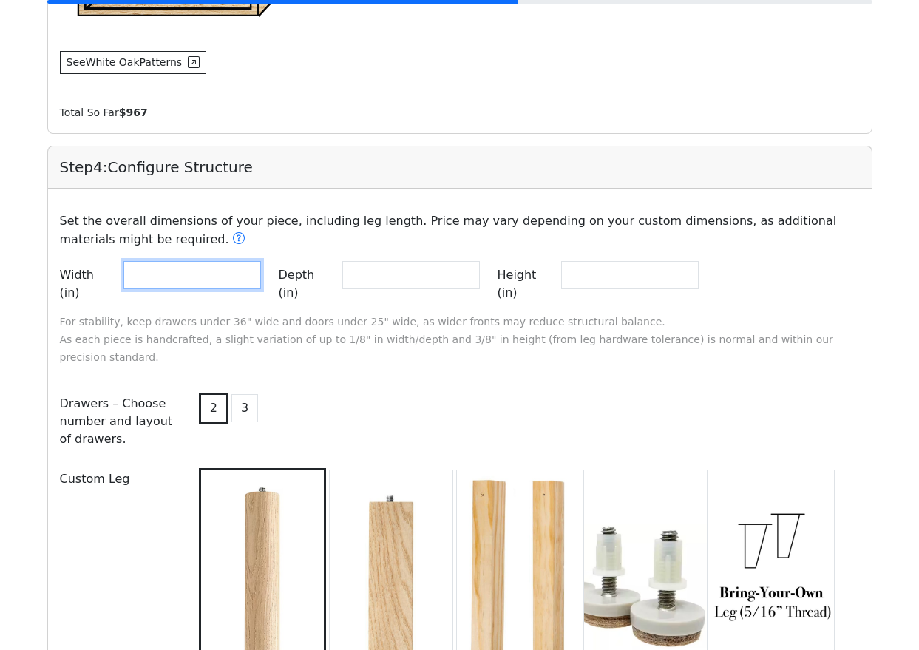
click at [163, 282] on input "**" at bounding box center [193, 275] width 138 height 28
type input "**"
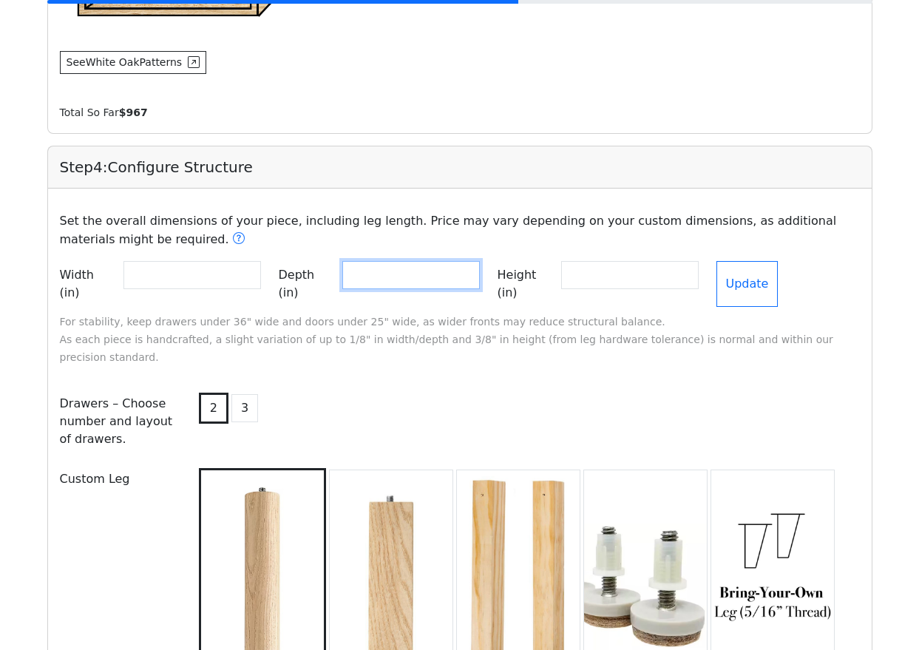
click at [396, 274] on input "**" at bounding box center [411, 275] width 138 height 28
type input "**"
click at [393, 390] on div "2 3" at bounding box center [528, 422] width 682 height 64
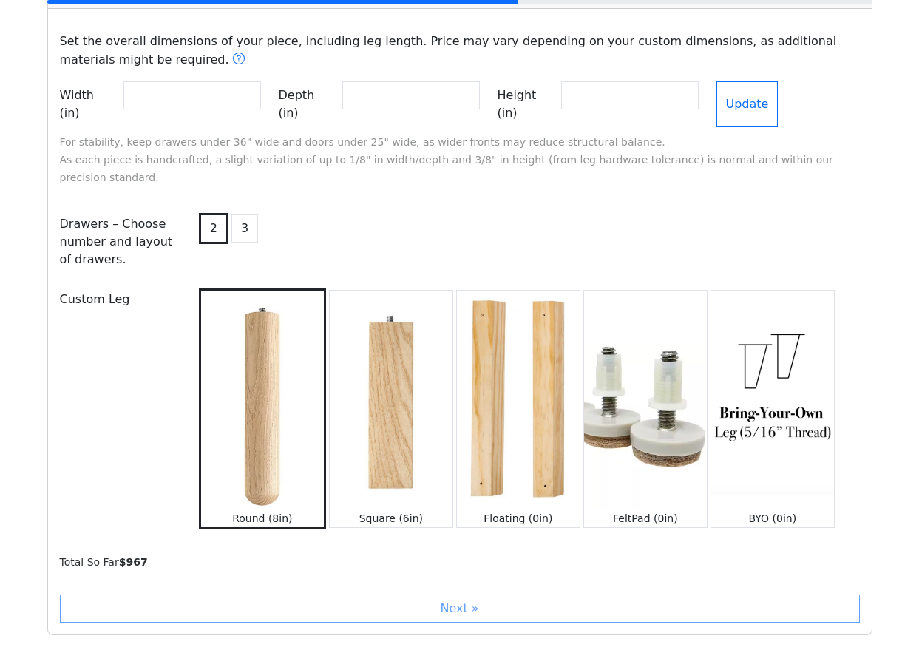
scroll to position [1371, 0]
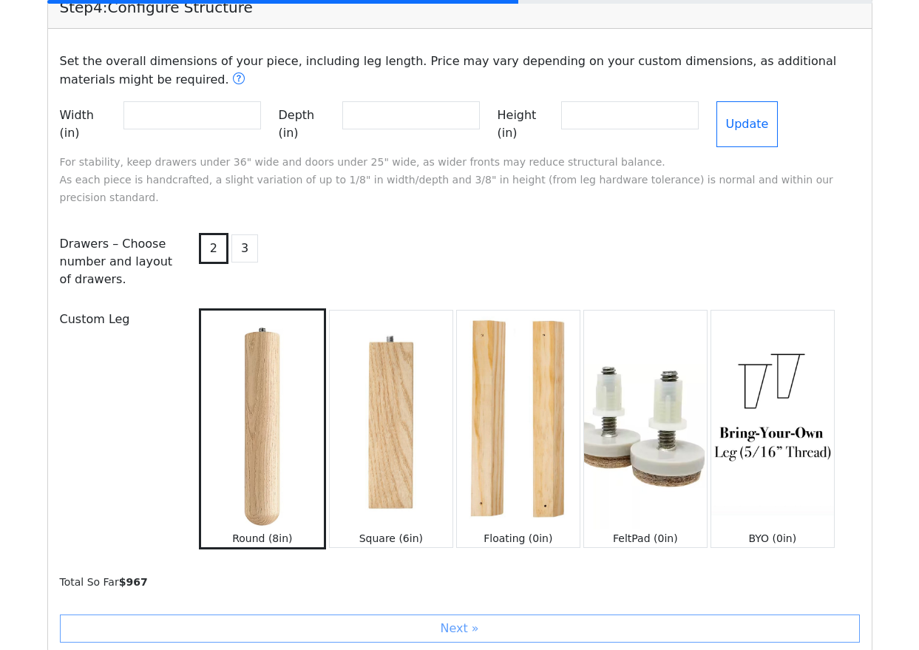
click at [383, 239] on div "2 3" at bounding box center [528, 262] width 682 height 64
click at [243, 234] on button "3" at bounding box center [244, 248] width 27 height 28
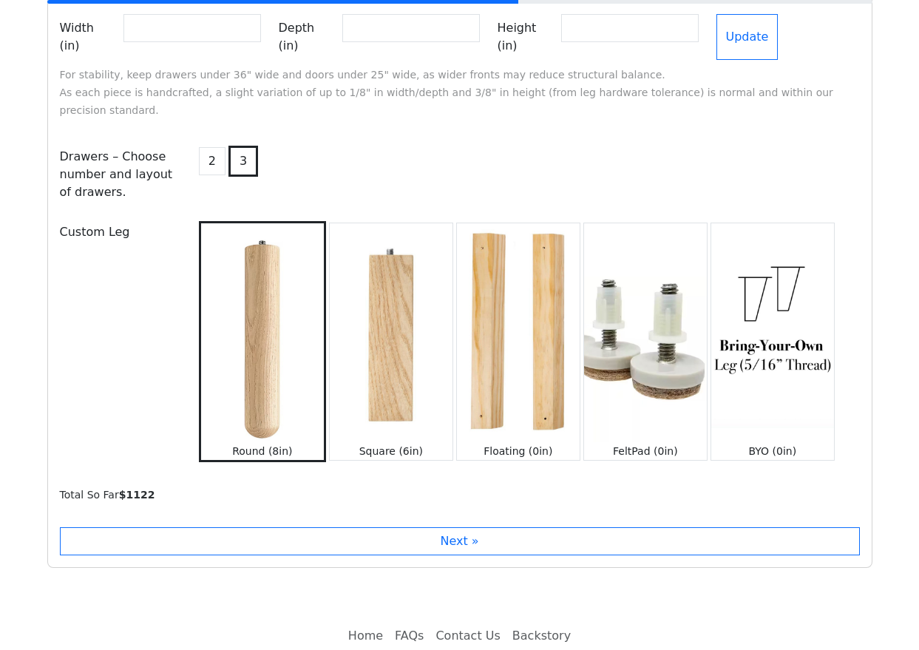
scroll to position [1478, 0]
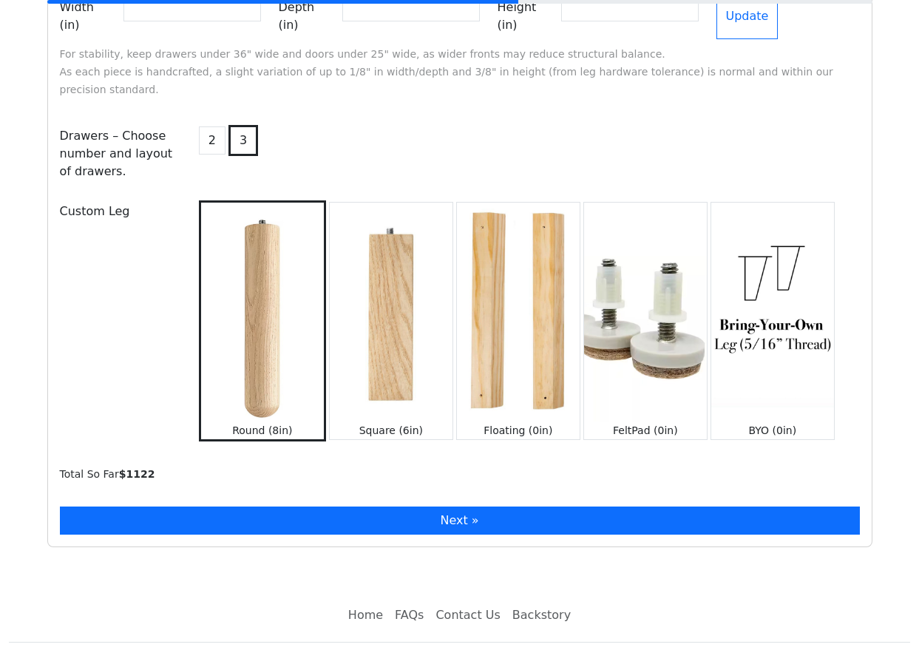
click at [480, 507] on button "Next »" at bounding box center [460, 521] width 800 height 28
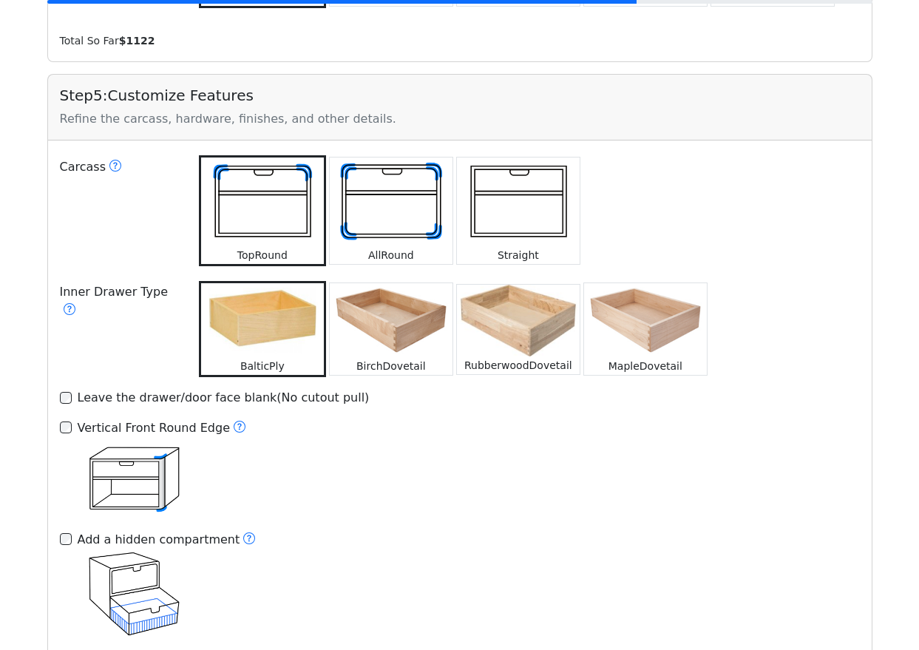
scroll to position [1923, 0]
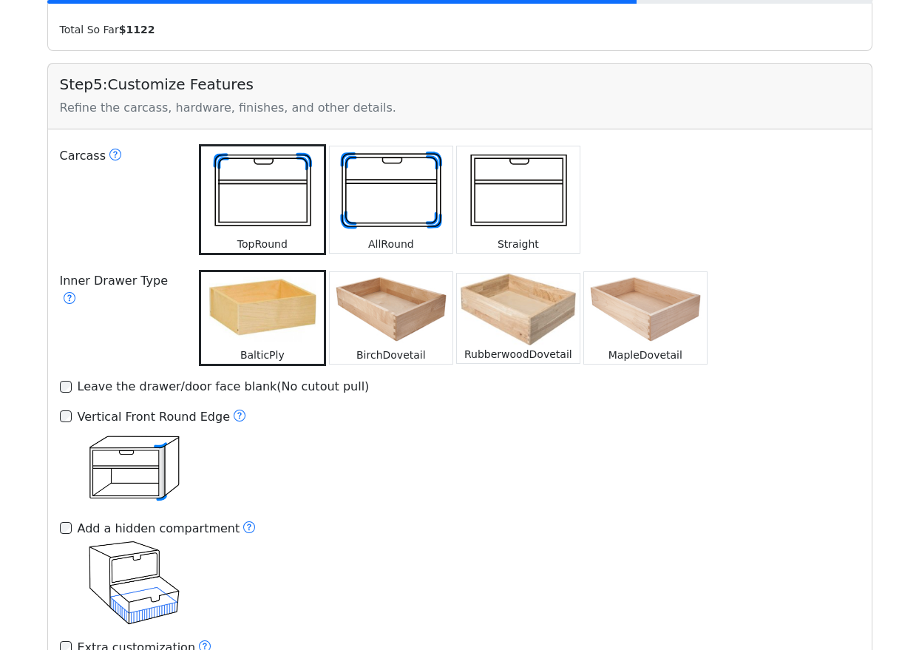
click at [631, 311] on img at bounding box center [645, 309] width 123 height 74
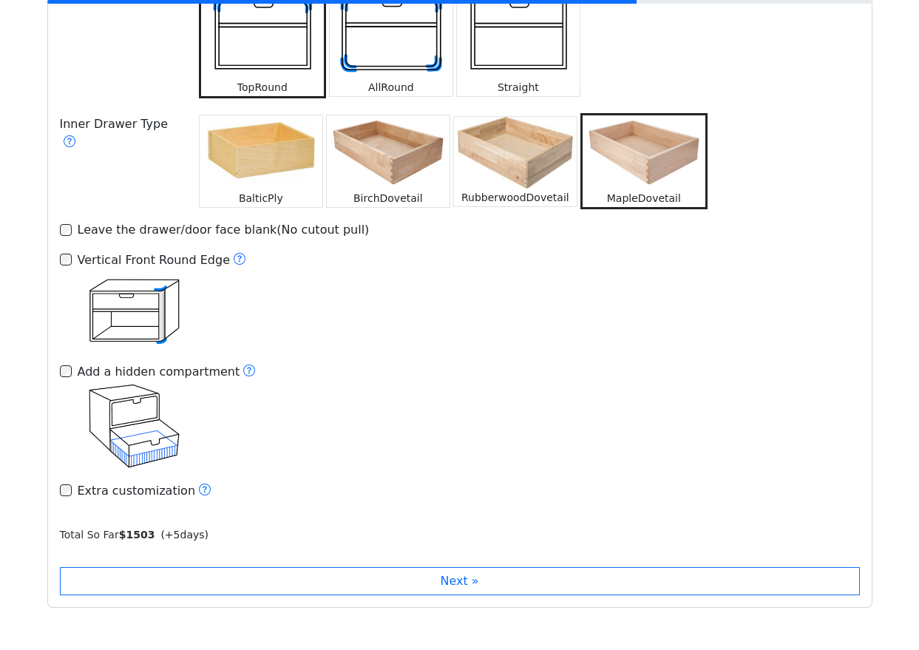
scroll to position [2078, 0]
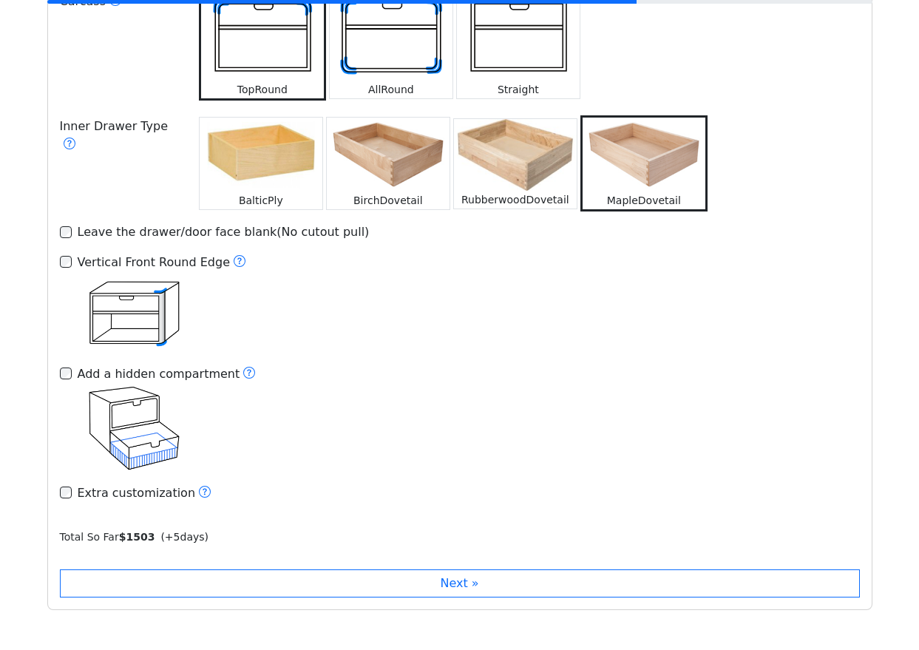
click at [408, 195] on small "BirchDovetail" at bounding box center [389, 201] width 70 height 12
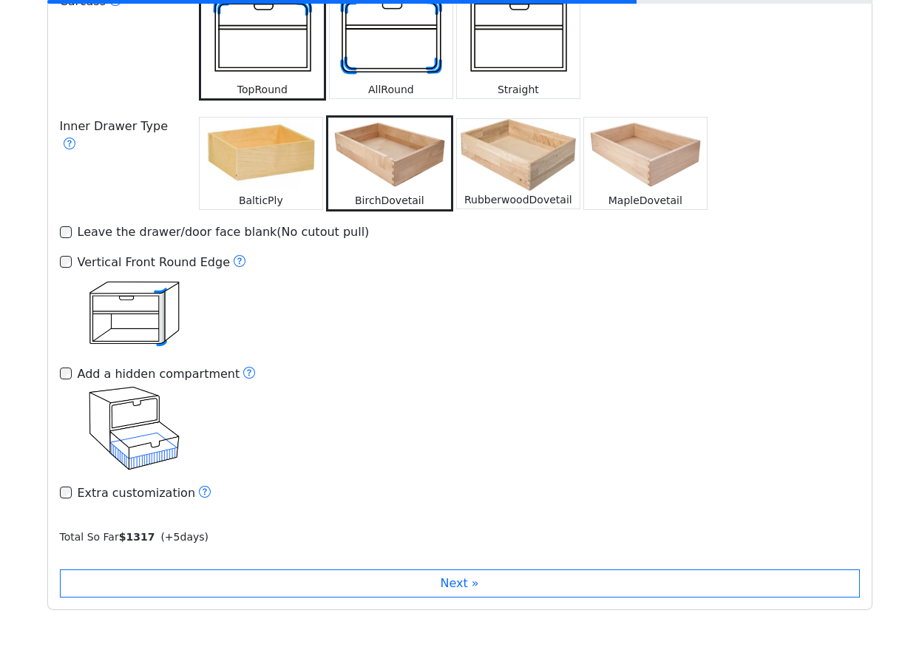
click at [548, 191] on div "RubberwoodDovetail" at bounding box center [518, 200] width 123 height 18
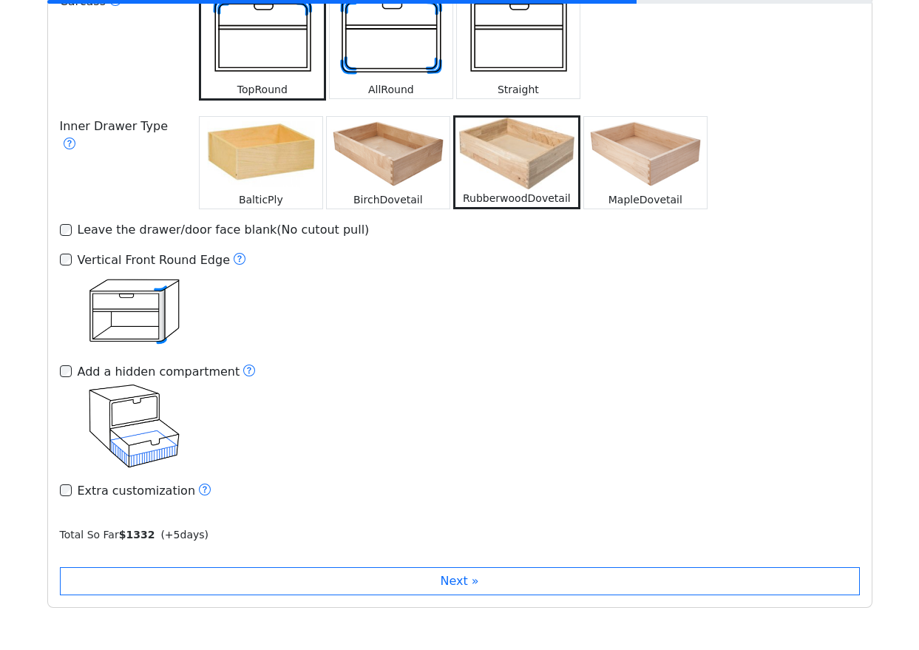
click at [418, 143] on img at bounding box center [388, 154] width 123 height 74
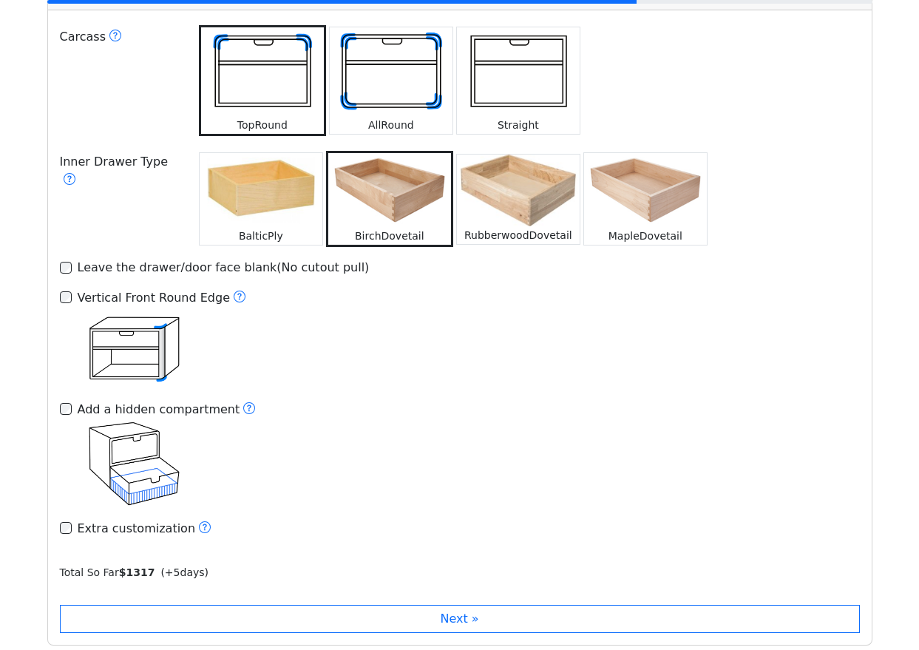
scroll to position [2038, 0]
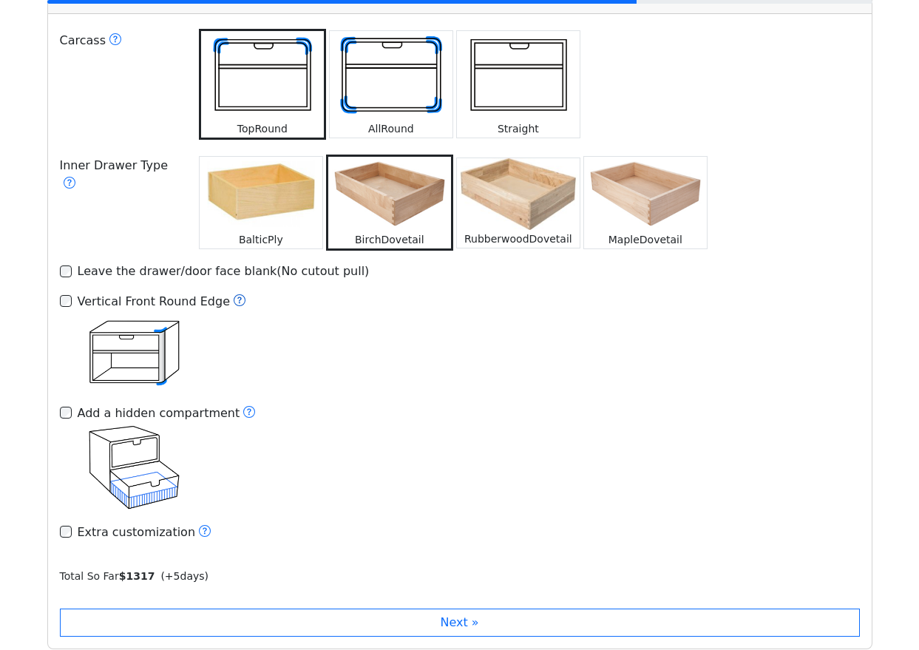
click at [234, 294] on icon at bounding box center [240, 300] width 12 height 12
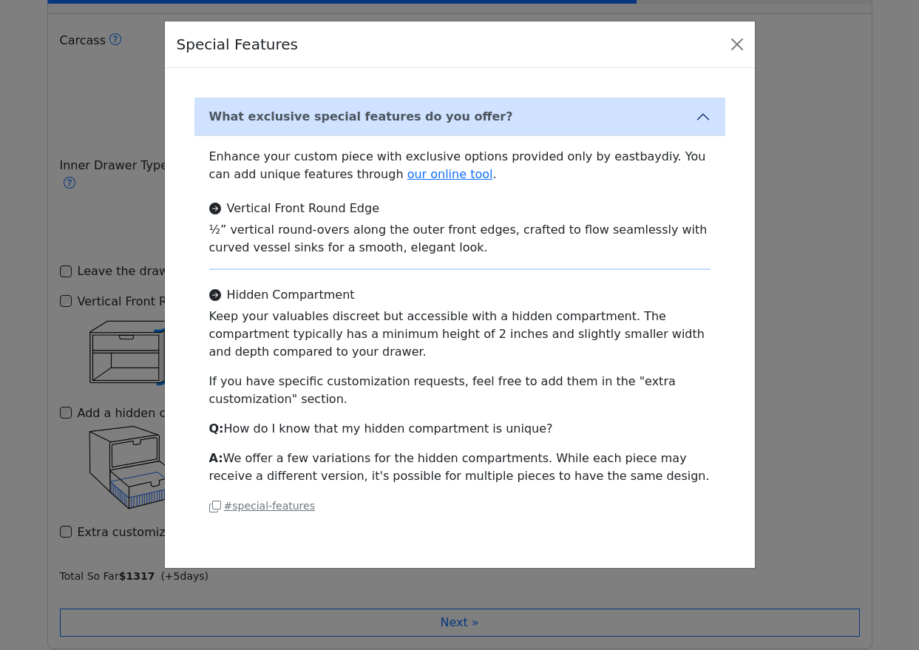
click at [44, 300] on div "Special Features What exclusive special features do you offer? Enhance your cus…" at bounding box center [459, 325] width 919 height 650
click at [740, 44] on button "Close" at bounding box center [738, 45] width 24 height 24
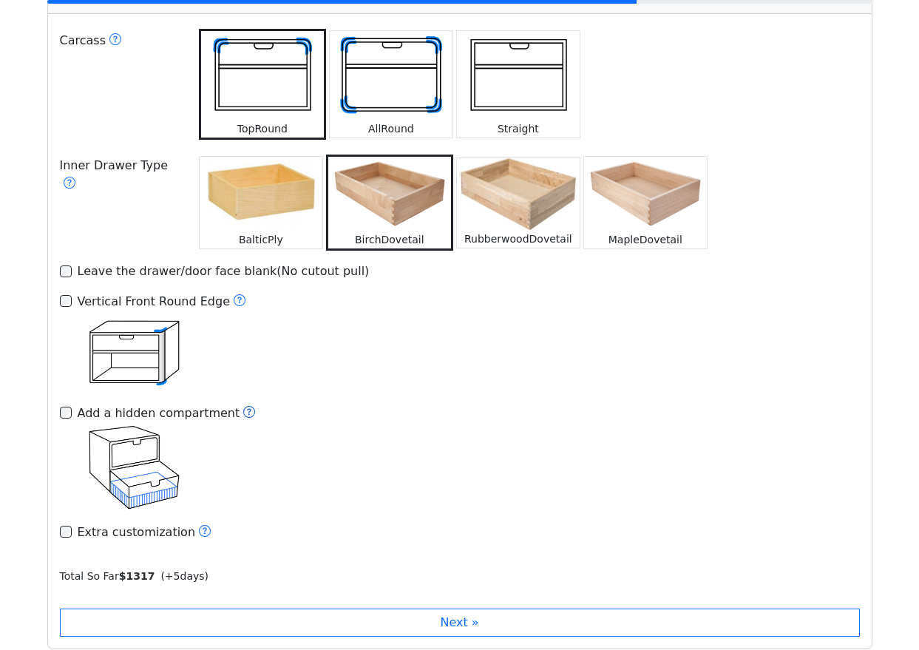
click at [243, 406] on icon at bounding box center [249, 412] width 12 height 12
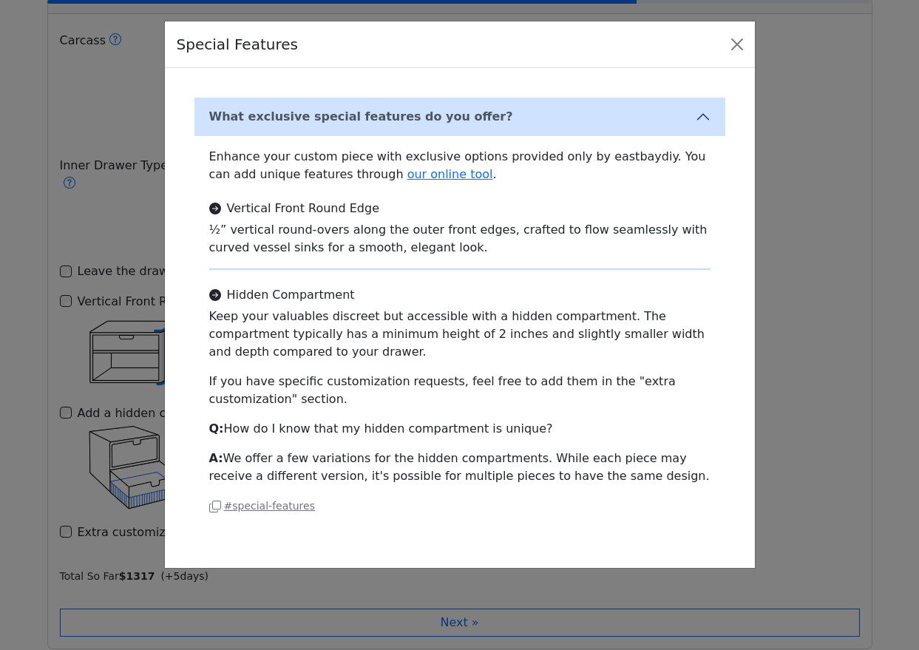
click at [147, 350] on div "Special Features What exclusive special features do you offer? Enhance your cus…" at bounding box center [459, 325] width 919 height 650
click at [147, 328] on div "Special Features What exclusive special features do you offer? Enhance your cus…" at bounding box center [459, 325] width 919 height 650
click at [744, 47] on button "Close" at bounding box center [738, 45] width 24 height 24
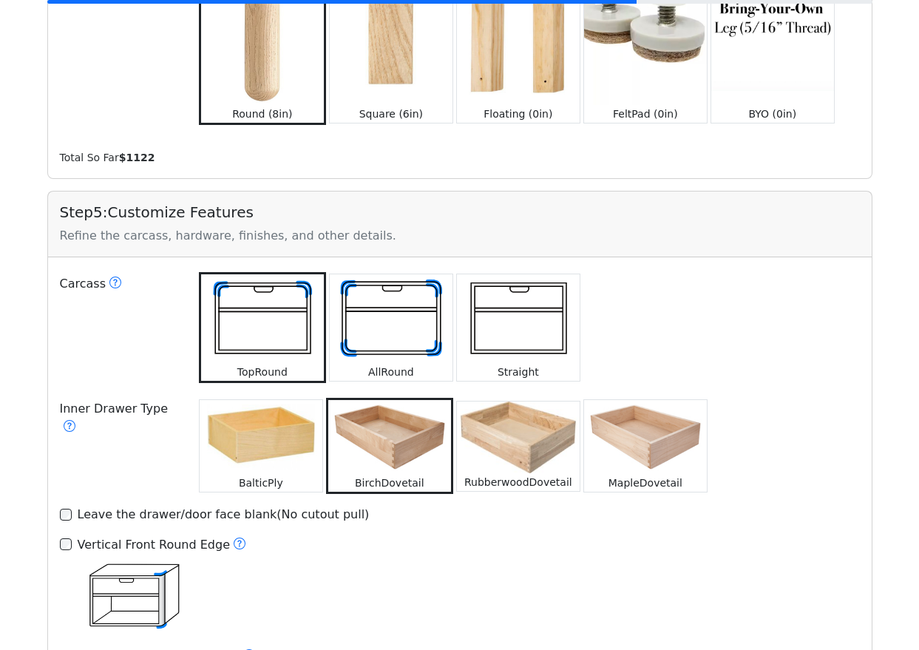
scroll to position [1785, 0]
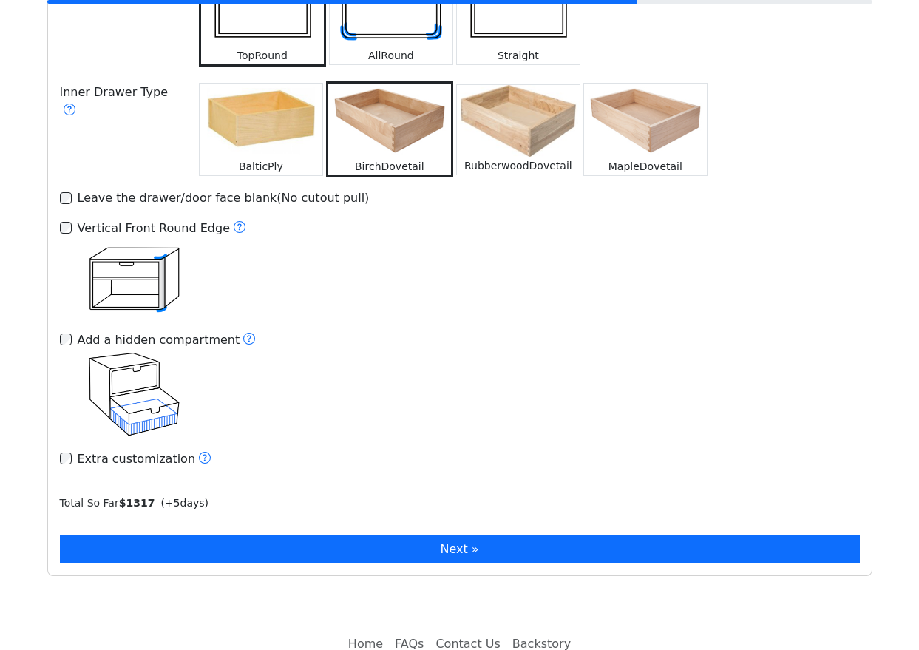
click at [361, 535] on button "Next »" at bounding box center [460, 549] width 800 height 28
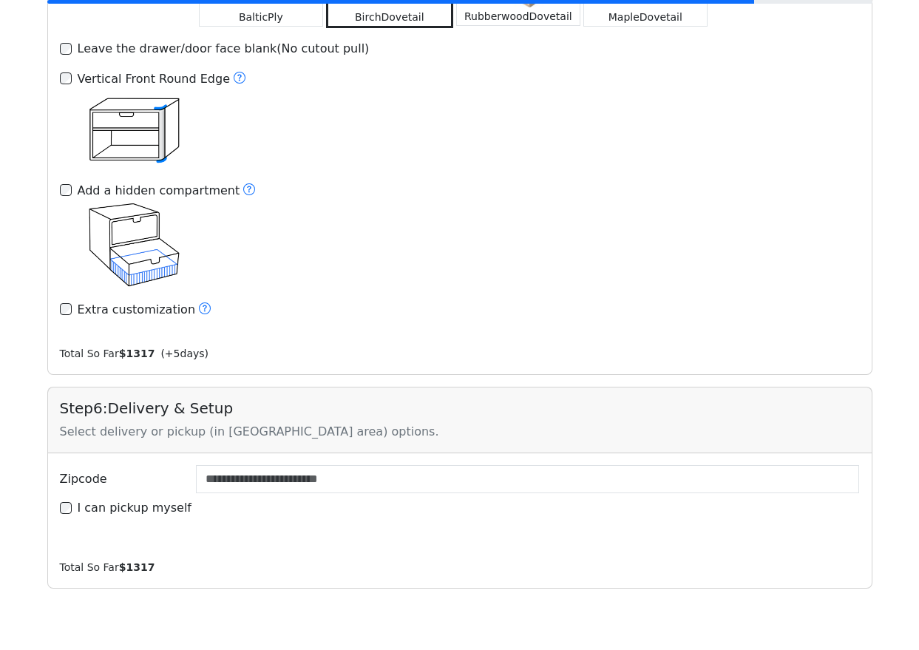
scroll to position [2287, 0]
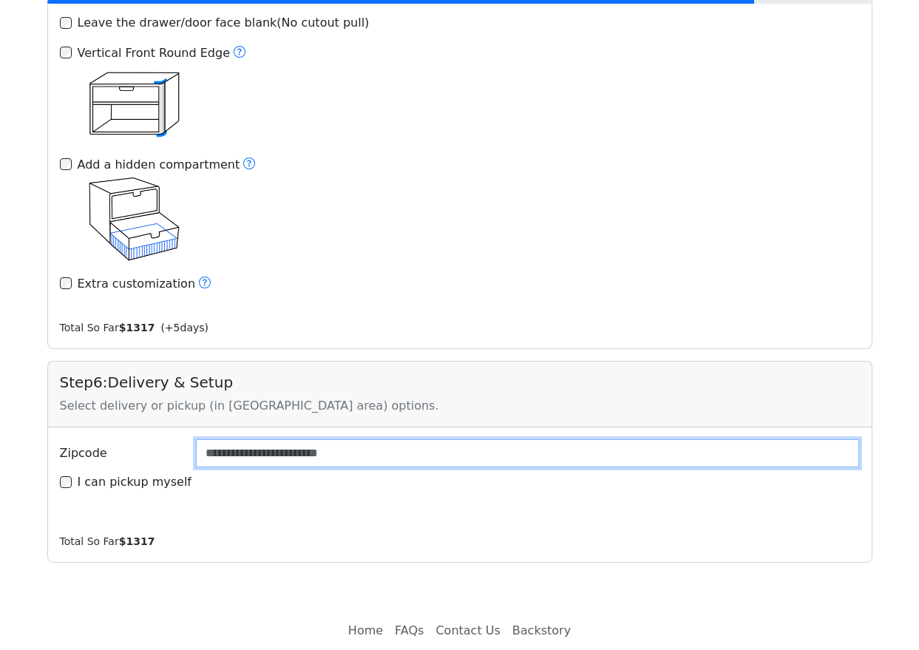
click at [297, 439] on input "Zipcode" at bounding box center [528, 453] width 664 height 28
type input "*****"
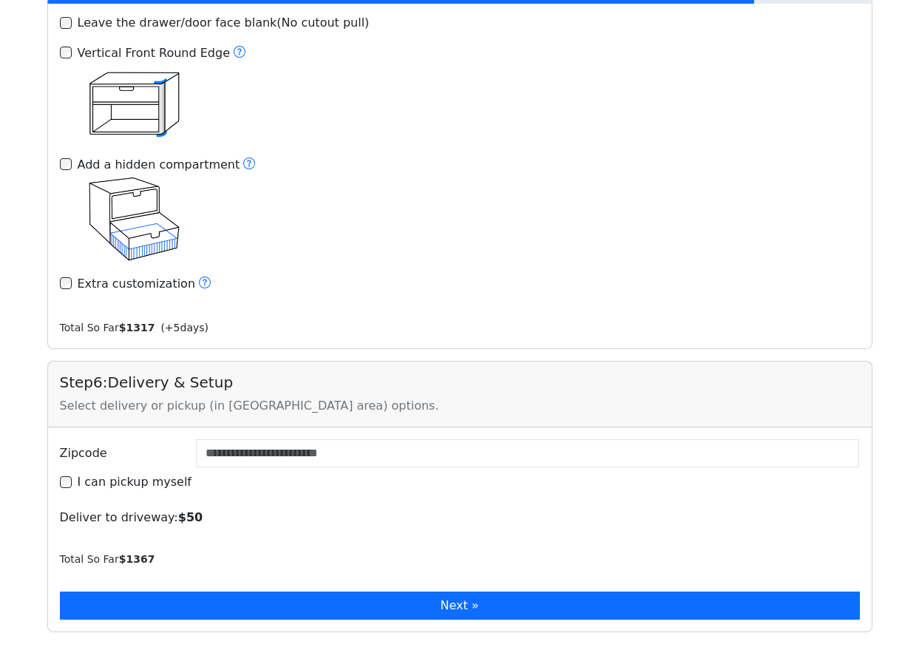
click at [337, 592] on button "Next »" at bounding box center [460, 606] width 800 height 28
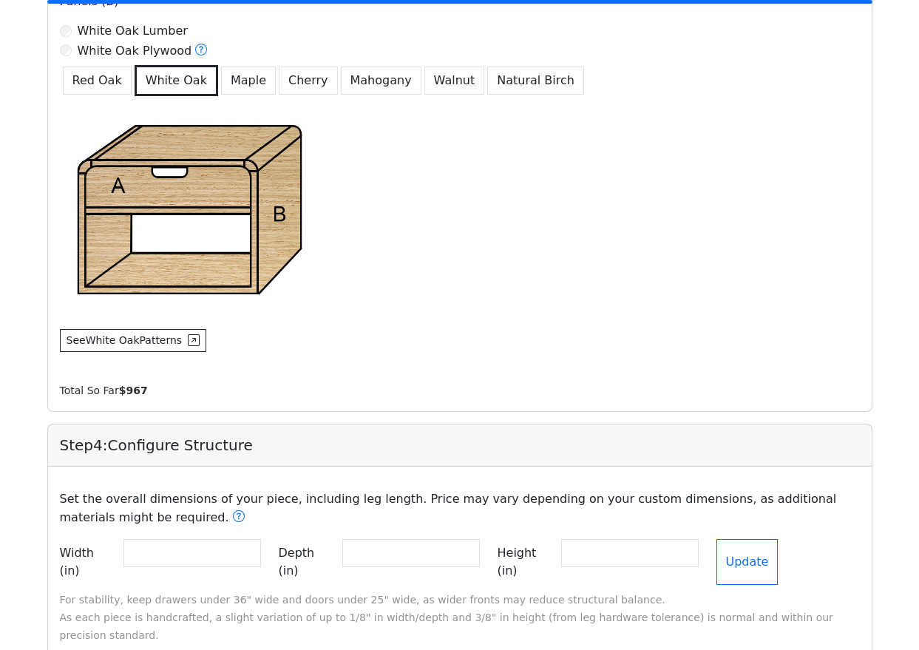
scroll to position [0, 0]
